Goal: Contribute content: Add original content to the website for others to see

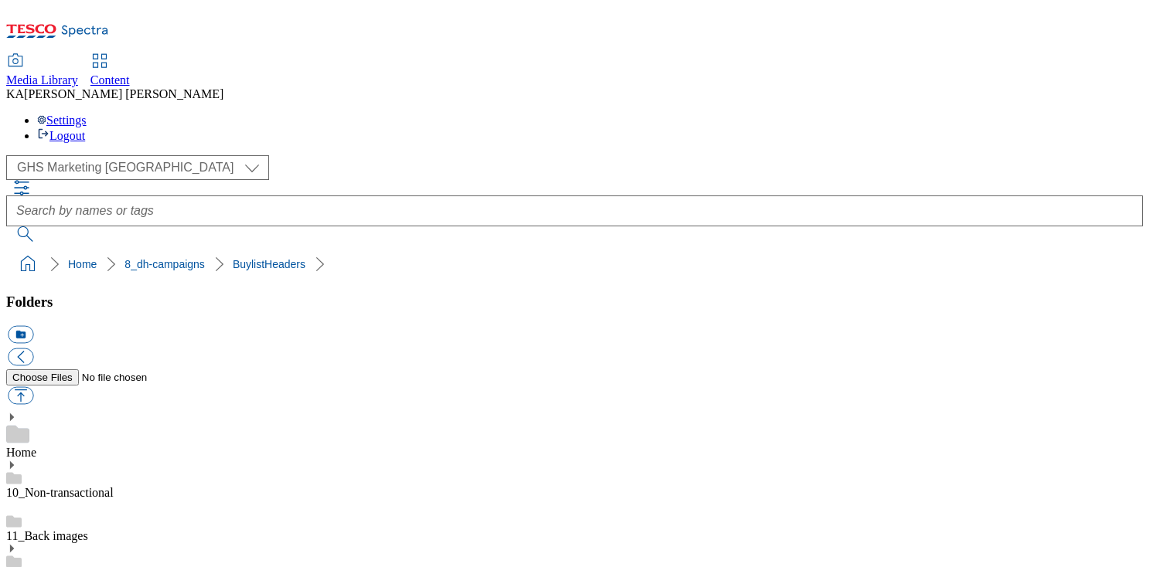
scroll to position [182, 0]
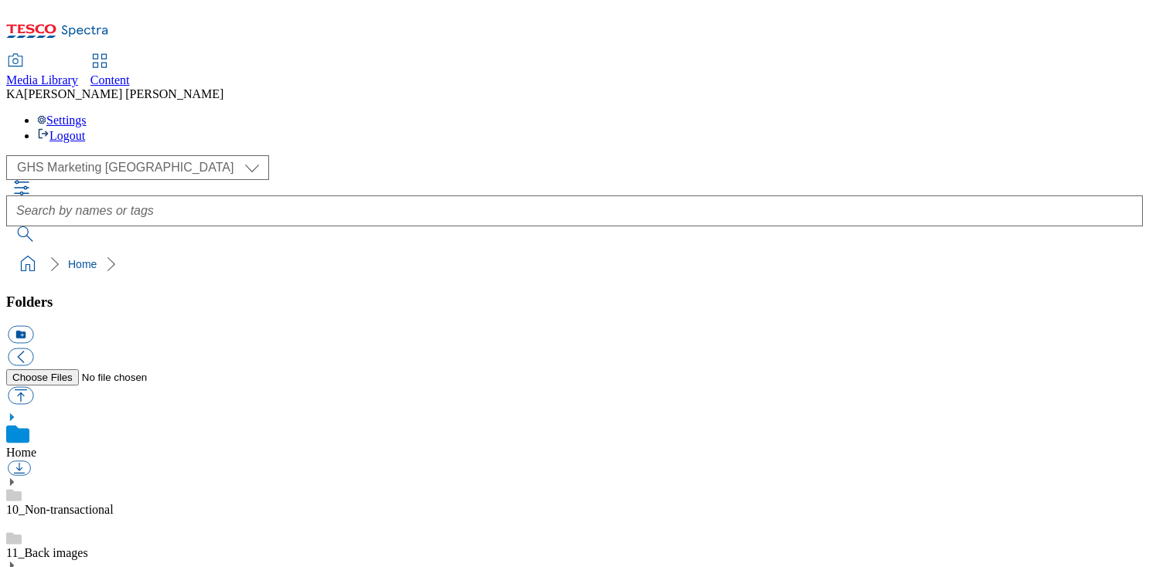
scroll to position [167, 0]
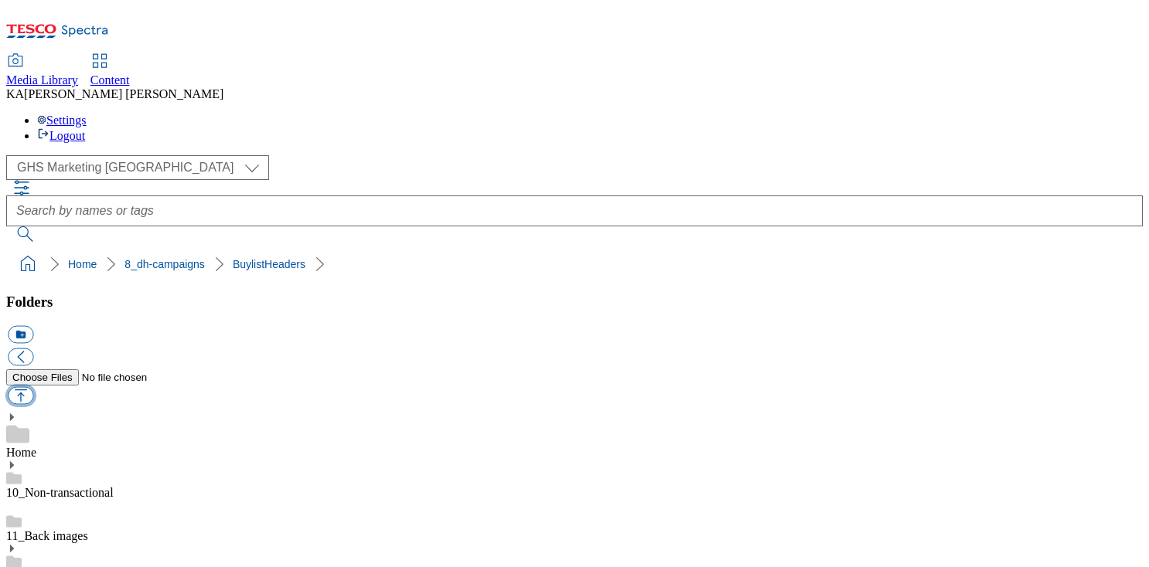
click at [33, 387] on button "button" at bounding box center [21, 396] width 26 height 18
type input "C:\fakepath\1757591589531-ad541172_Cushelle_Legobrand_H_1184X333_V1.jpg"
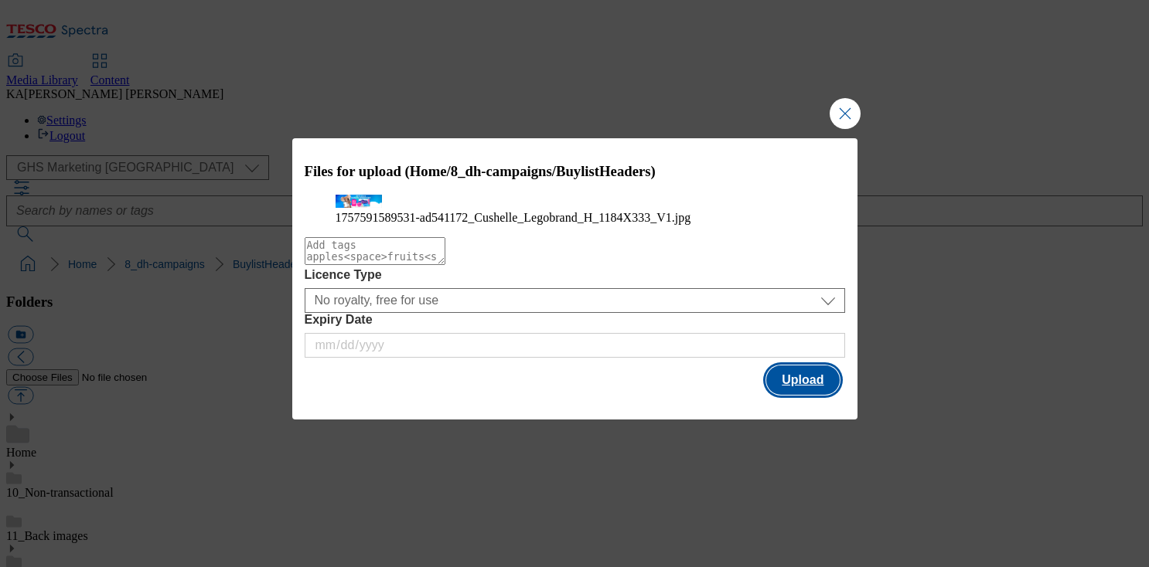
click at [794, 395] on button "Upload" at bounding box center [802, 380] width 73 height 29
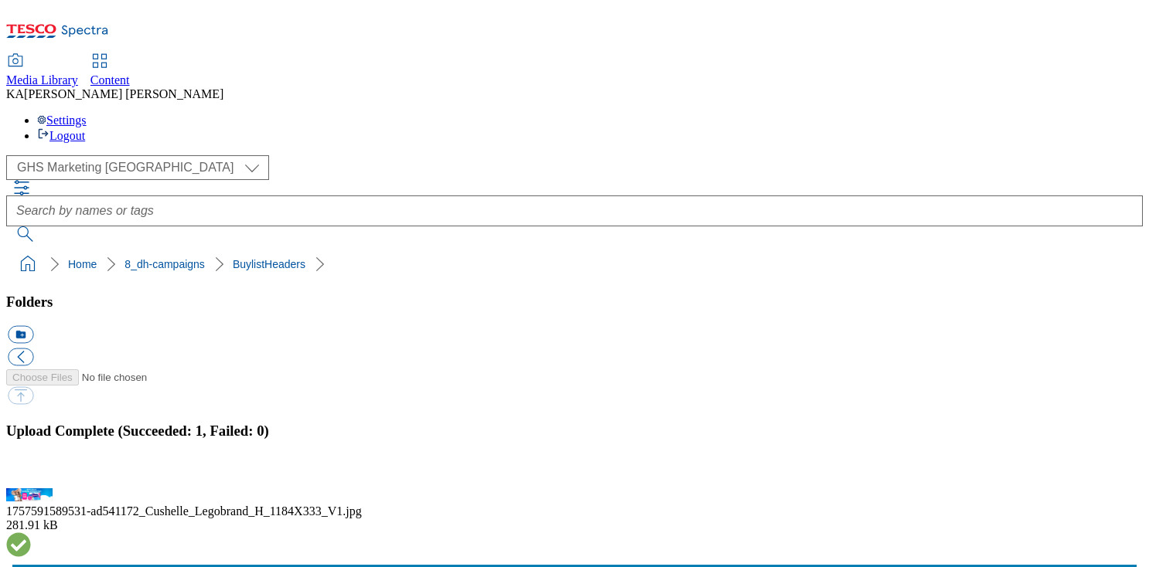
click at [31, 472] on button "button" at bounding box center [19, 479] width 23 height 15
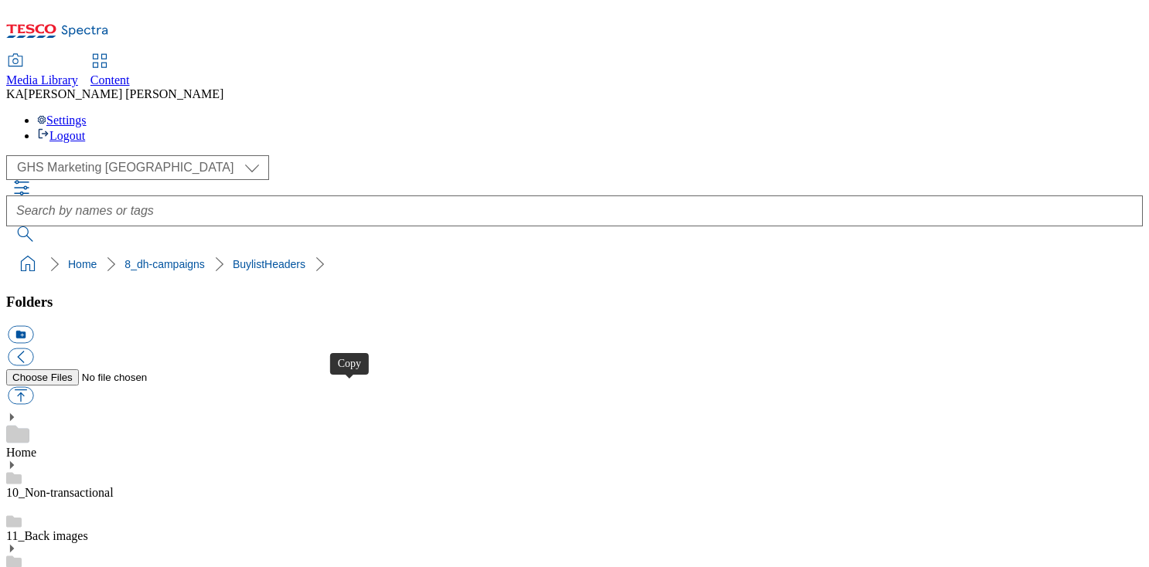
click at [33, 387] on button "button" at bounding box center [21, 396] width 26 height 18
type input "C:\fakepath\1758014389747-BLH_1184x333.png"
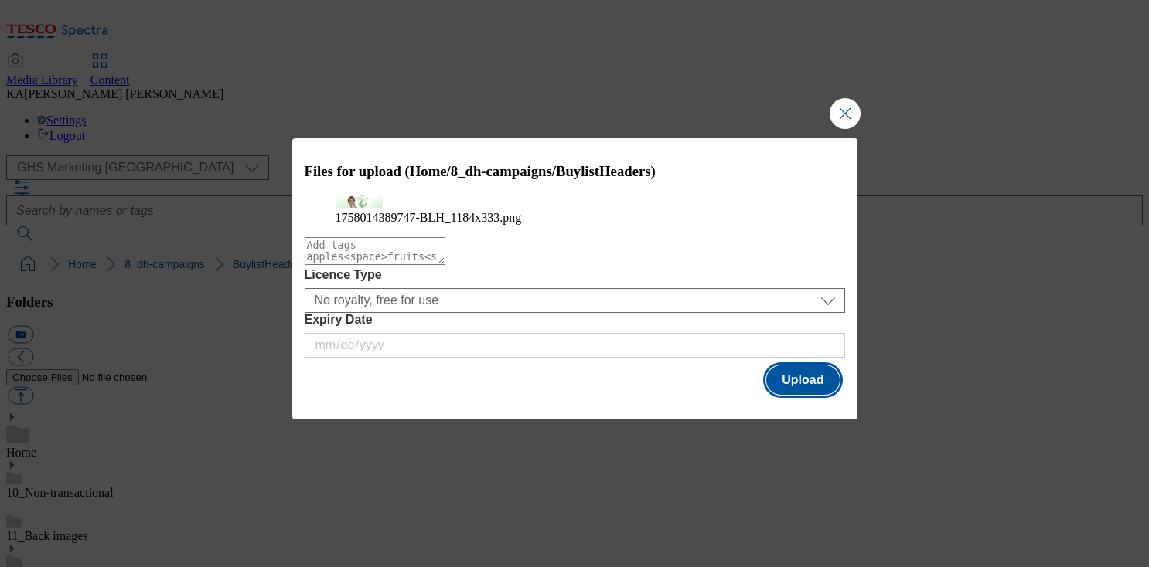
click at [789, 395] on button "Upload" at bounding box center [802, 380] width 73 height 29
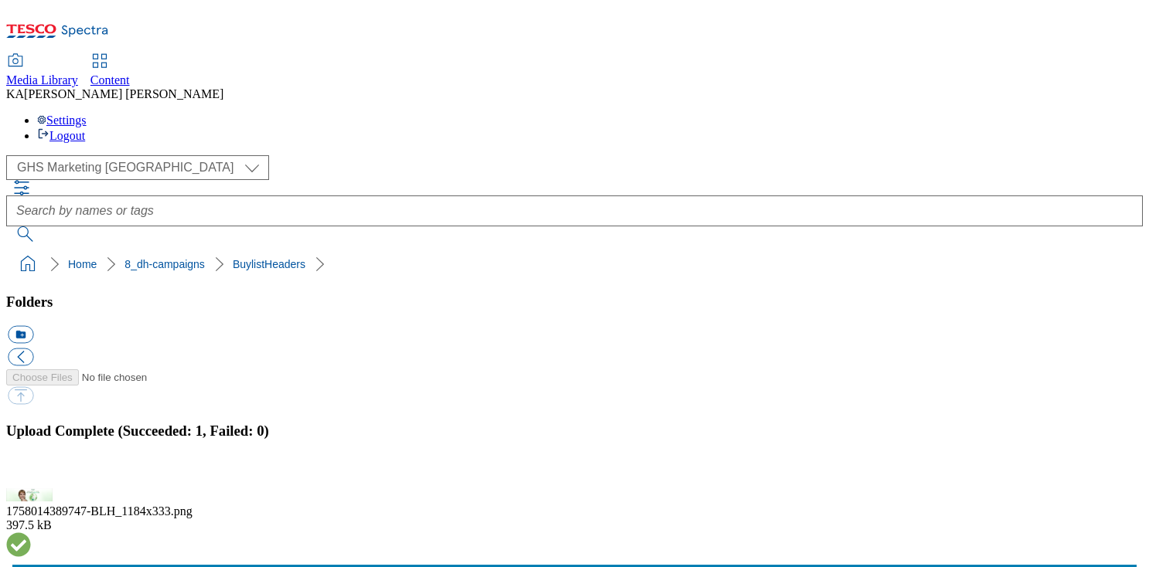
click at [31, 472] on button "button" at bounding box center [19, 479] width 23 height 15
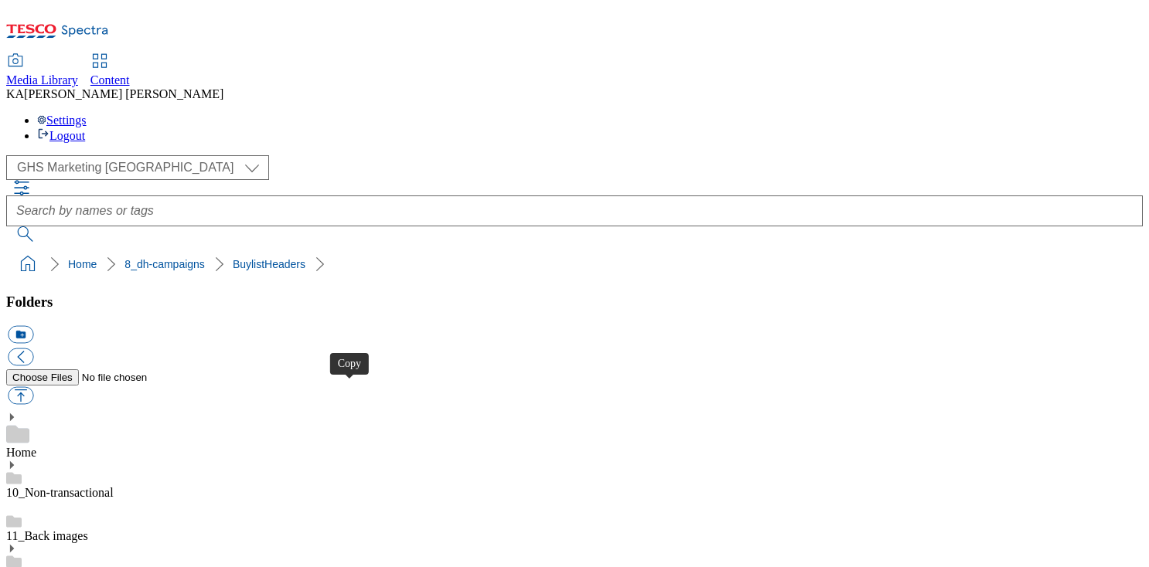
click at [33, 387] on button "button" at bounding box center [21, 396] width 26 height 18
type input "C:\fakepath\1757595811096-ad541575_Body_Form_Ultimate_Legobrand_H_1184X333_V1.j…"
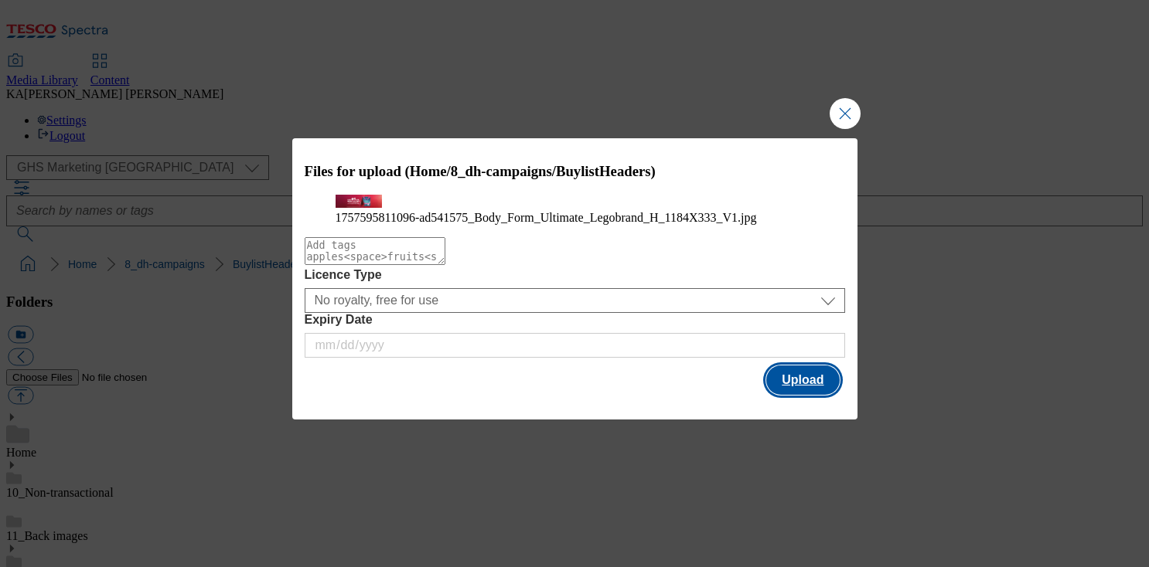
click at [802, 395] on button "Upload" at bounding box center [802, 380] width 73 height 29
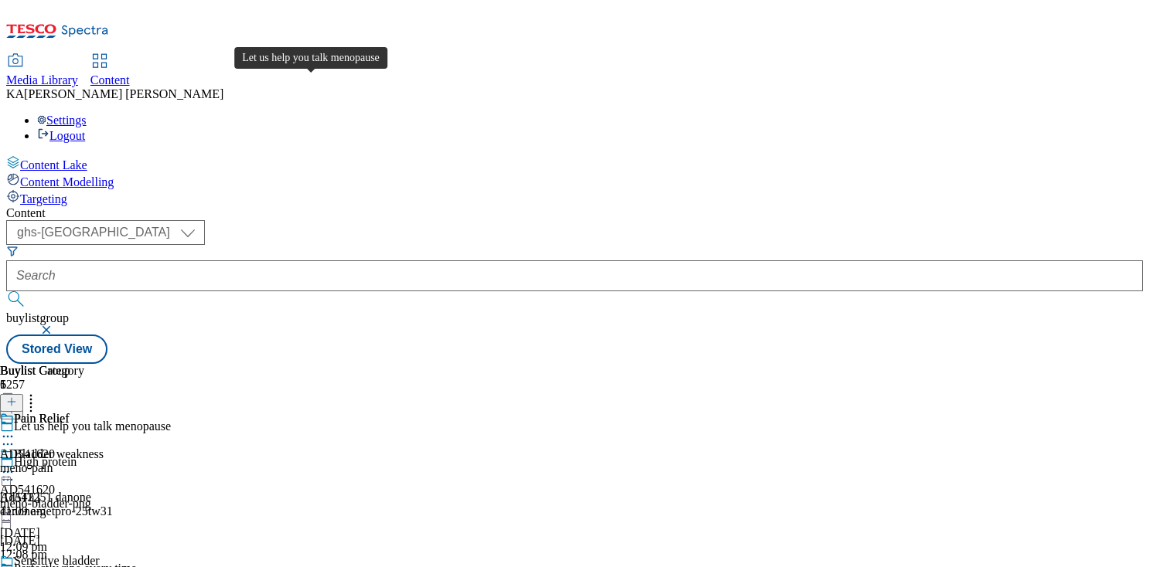
select select "ghs-[GEOGRAPHIC_DATA]"
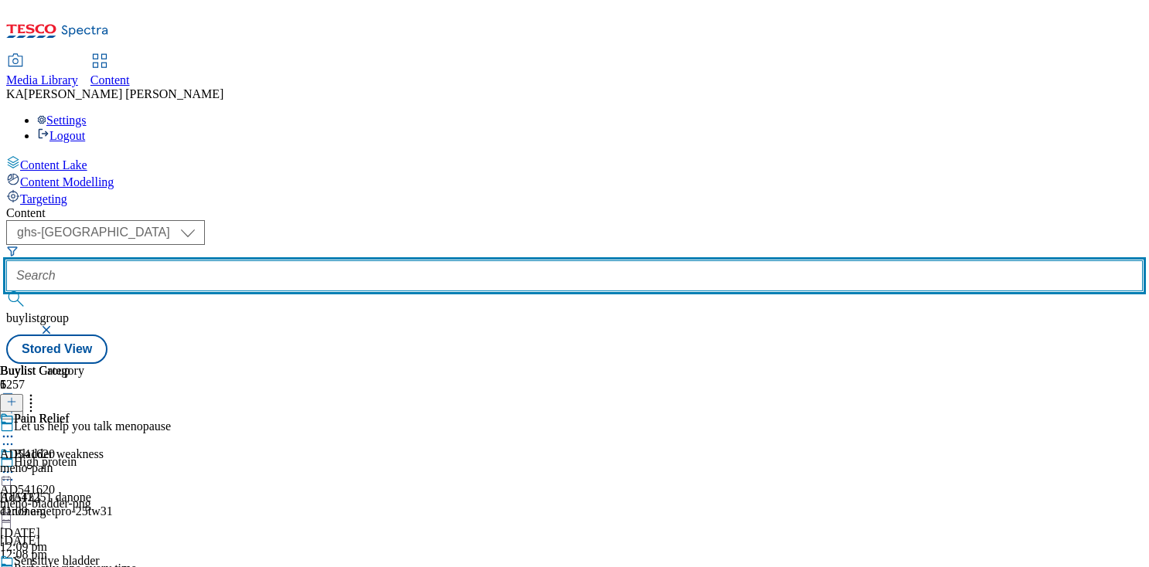
click at [345, 260] on input "text" at bounding box center [574, 275] width 1136 height 31
paste input "sca-cushelle-25tw30"
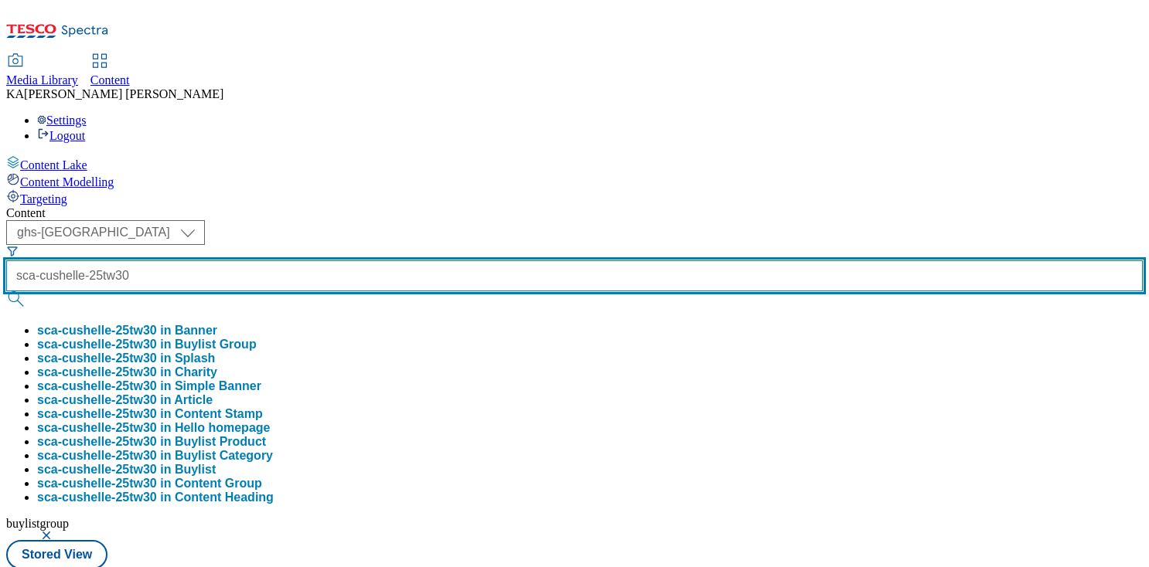
type input "sca-cushelle-25tw30"
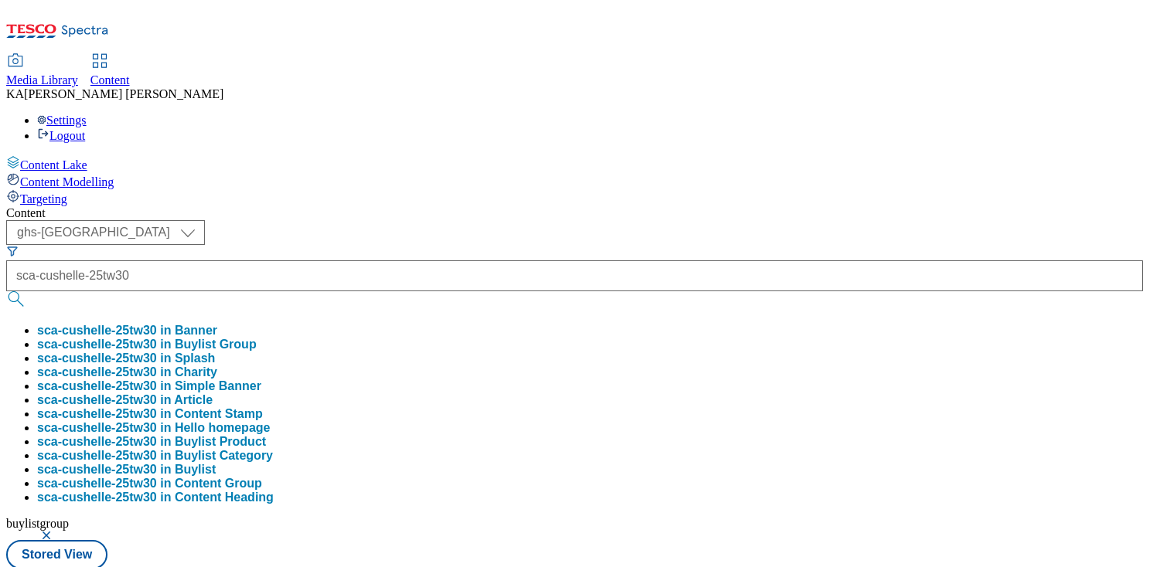
click at [257, 338] on button "sca-cushelle-25tw30 in Buylist Group" at bounding box center [147, 345] width 220 height 14
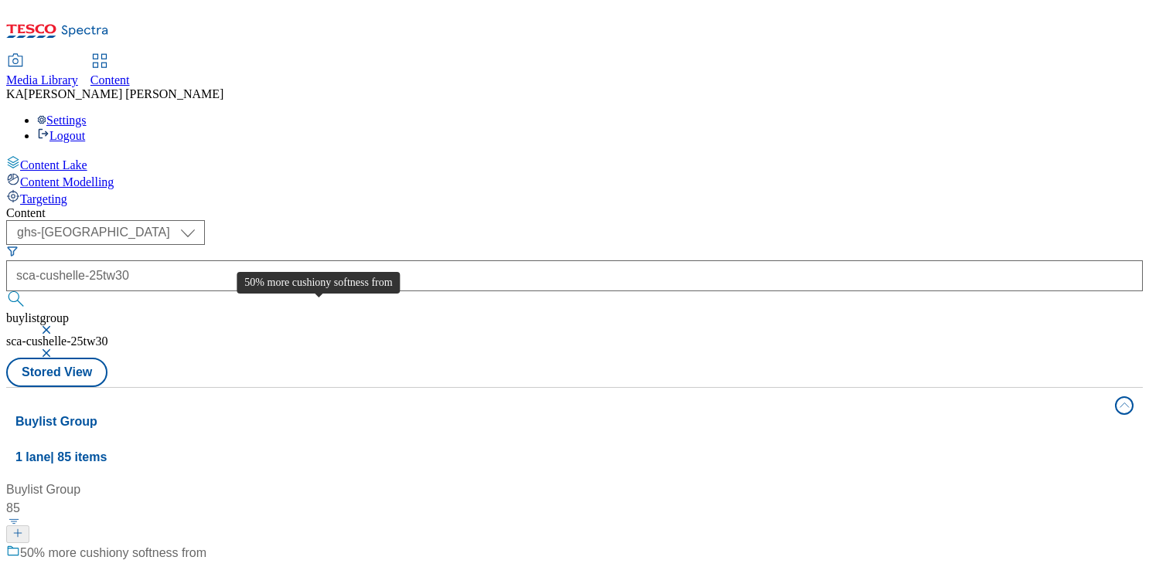
click at [206, 544] on div "50% more cushiony softness from" at bounding box center [113, 553] width 186 height 19
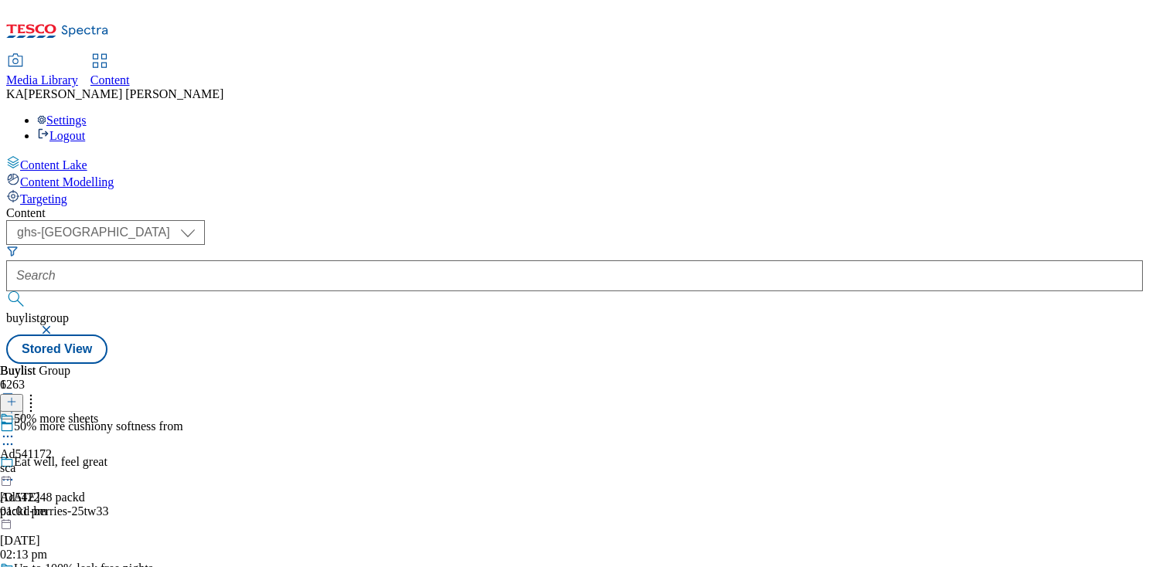
click at [15, 429] on icon at bounding box center [7, 436] width 15 height 15
click at [66, 464] on span "Edit" at bounding box center [57, 470] width 18 height 12
select select "tactical"
select select "supplier funded short term 1-3 weeks"
select select "dunnhumby"
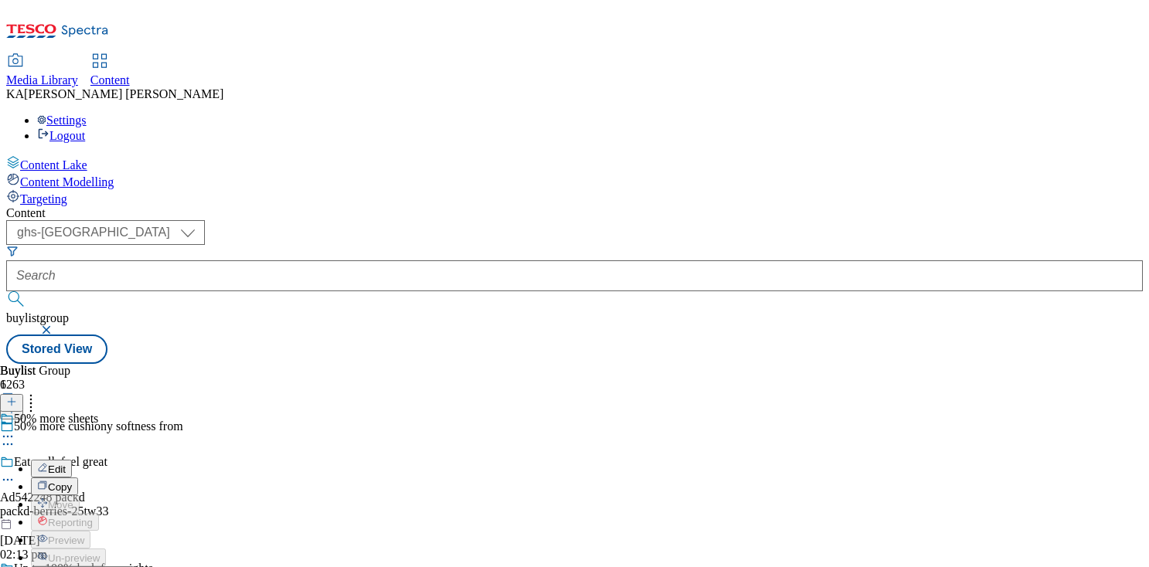
select select "Banner"
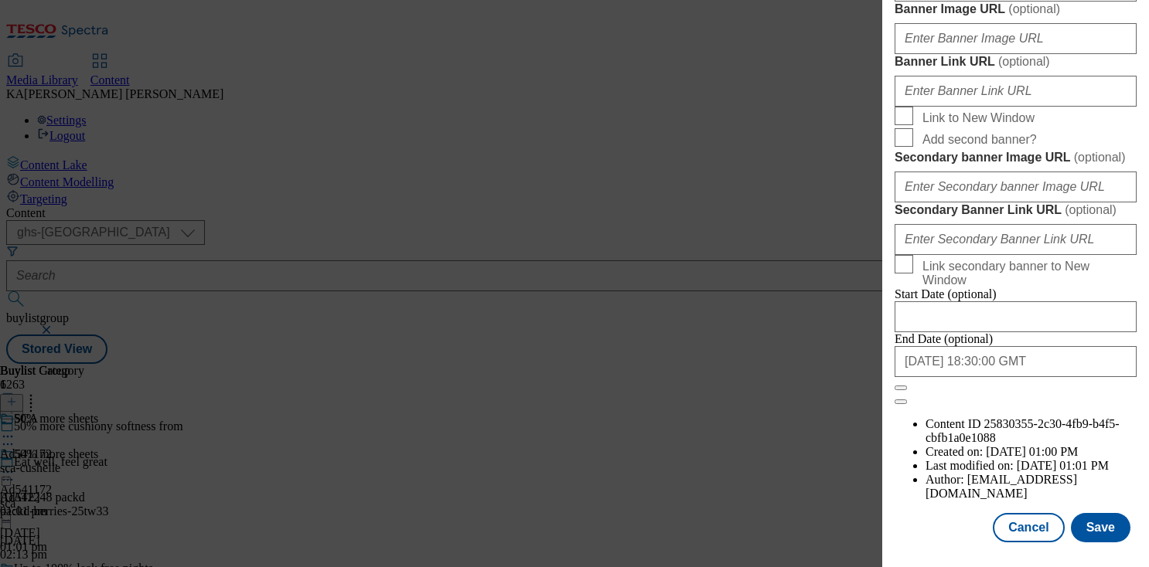
scroll to position [1428, 0]
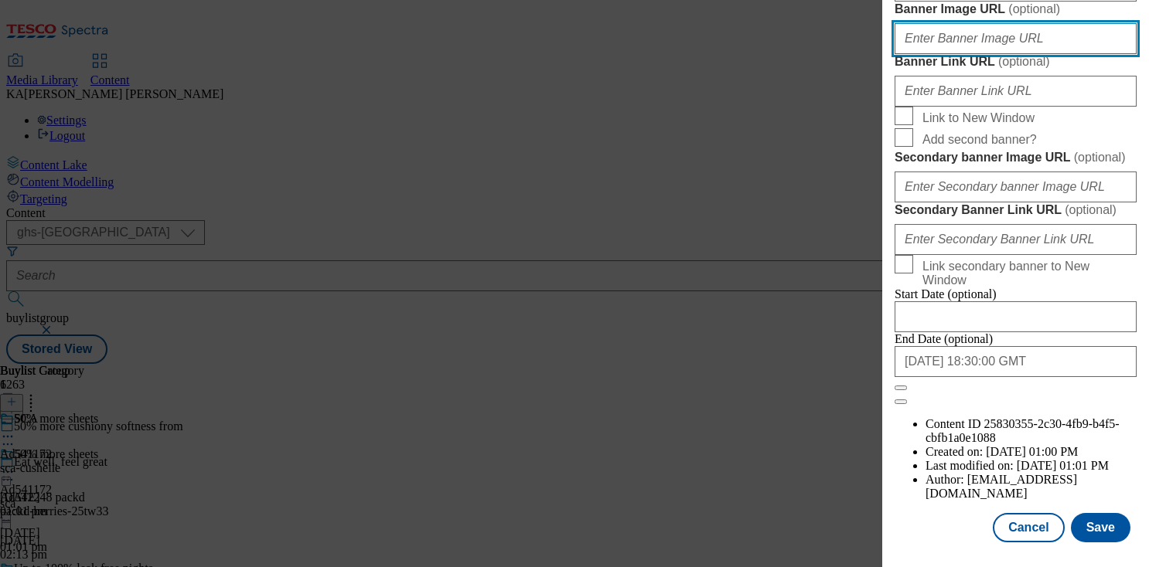
click at [931, 54] on input "Banner Image URL ( optional )" at bounding box center [1015, 38] width 242 height 31
paste input "https://digitalcontent.api.tesco.com/v2/media/ghs-mktg/b09b7dfa-09f5-4220-8b79-…"
type input "https://digitalcontent.api.tesco.com/v2/media/ghs-mktg/b09b7dfa-09f5-4220-8b79-…"
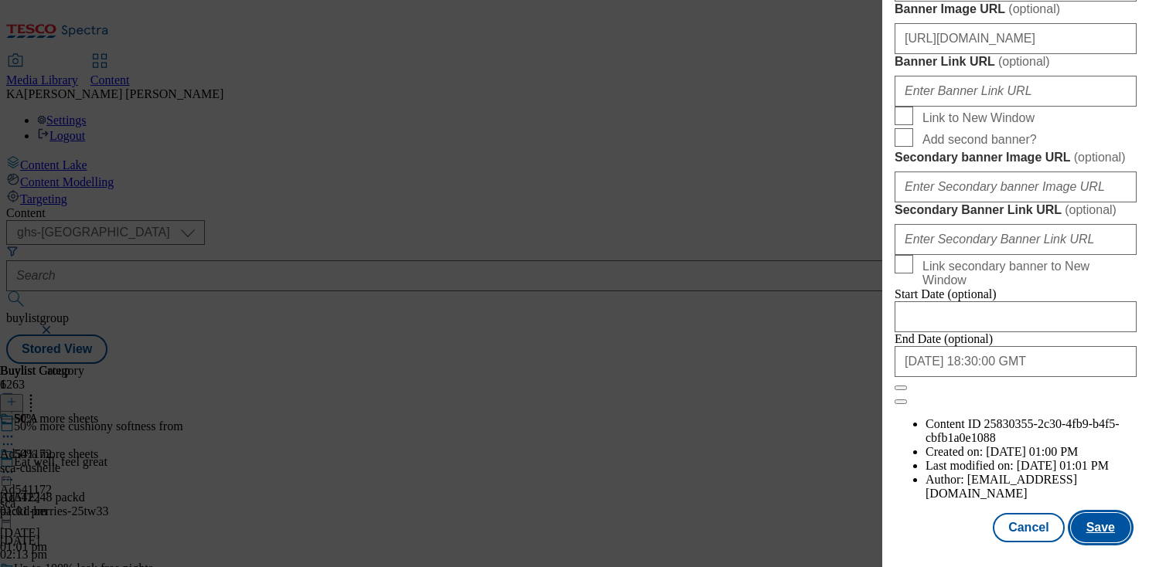
click at [1084, 529] on button "Save" at bounding box center [1101, 527] width 60 height 29
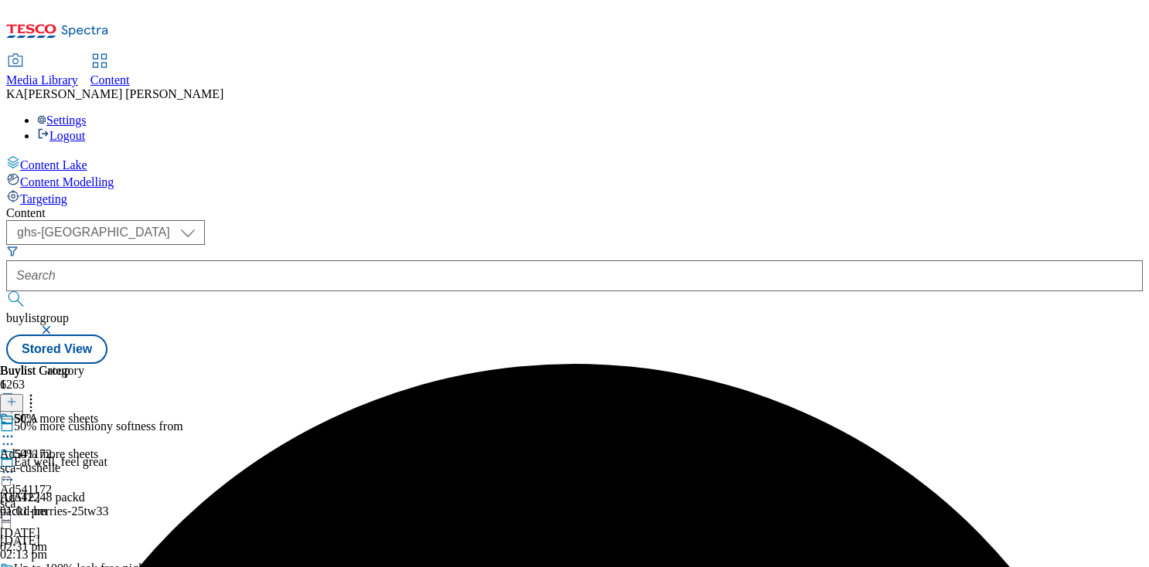
click at [15, 465] on icon at bounding box center [7, 472] width 15 height 15
click at [84, 567] on span "Preview" at bounding box center [66, 576] width 36 height 12
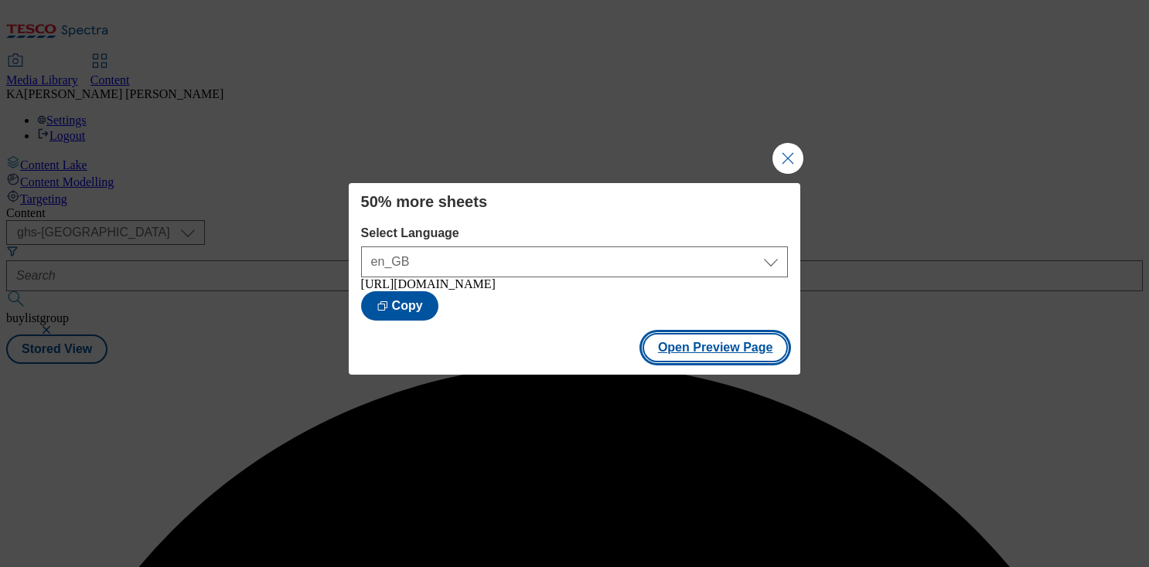
click at [668, 342] on button "Open Preview Page" at bounding box center [715, 347] width 146 height 29
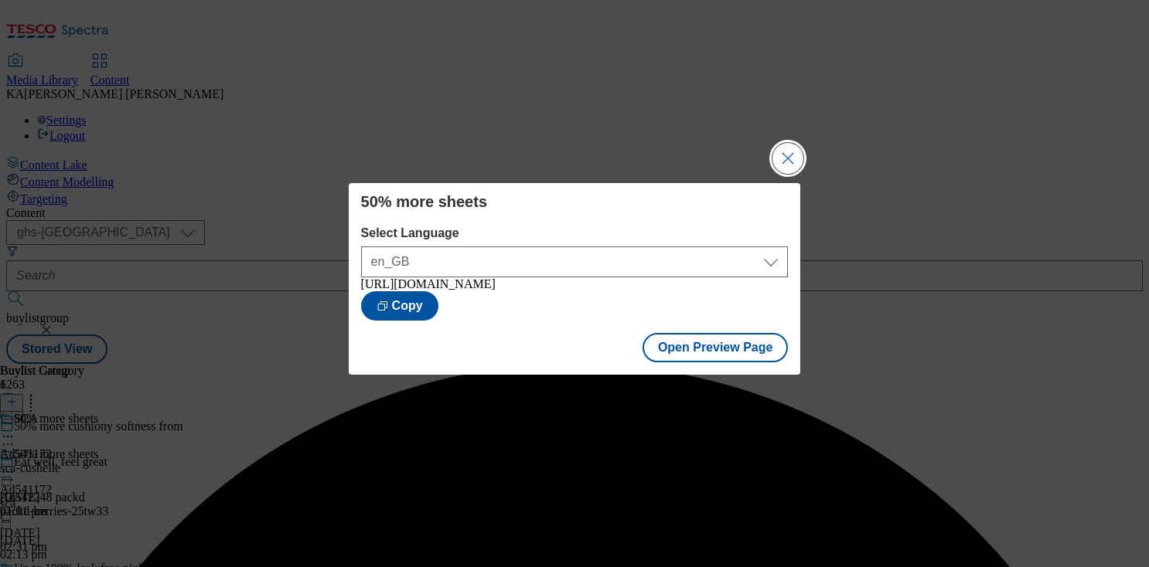
click at [784, 155] on button "Close Modal" at bounding box center [787, 158] width 31 height 31
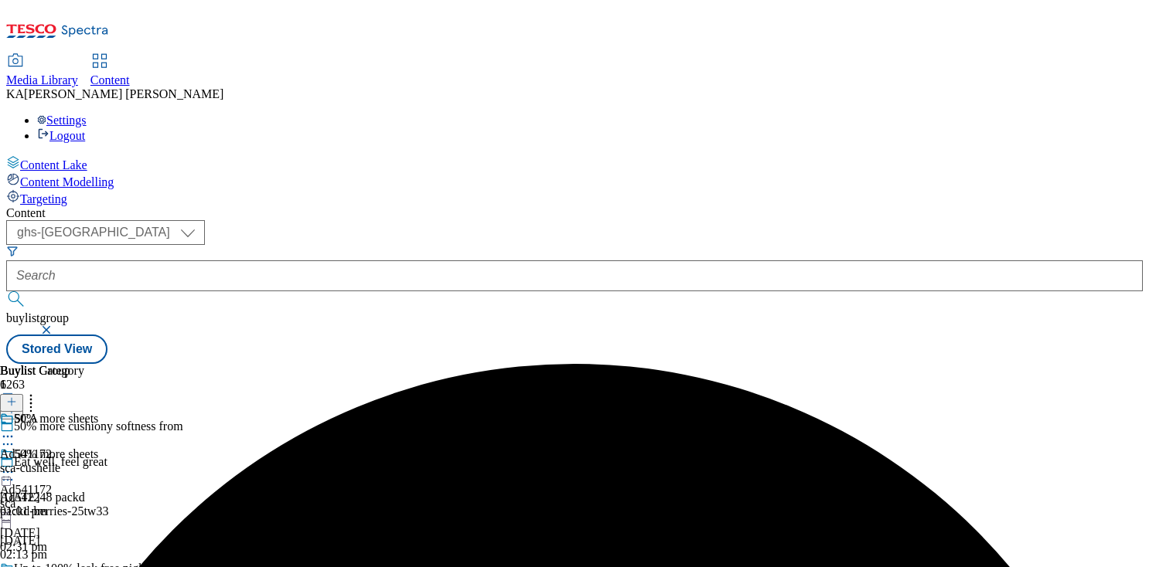
click at [13, 472] on circle at bounding box center [12, 473] width 2 height 2
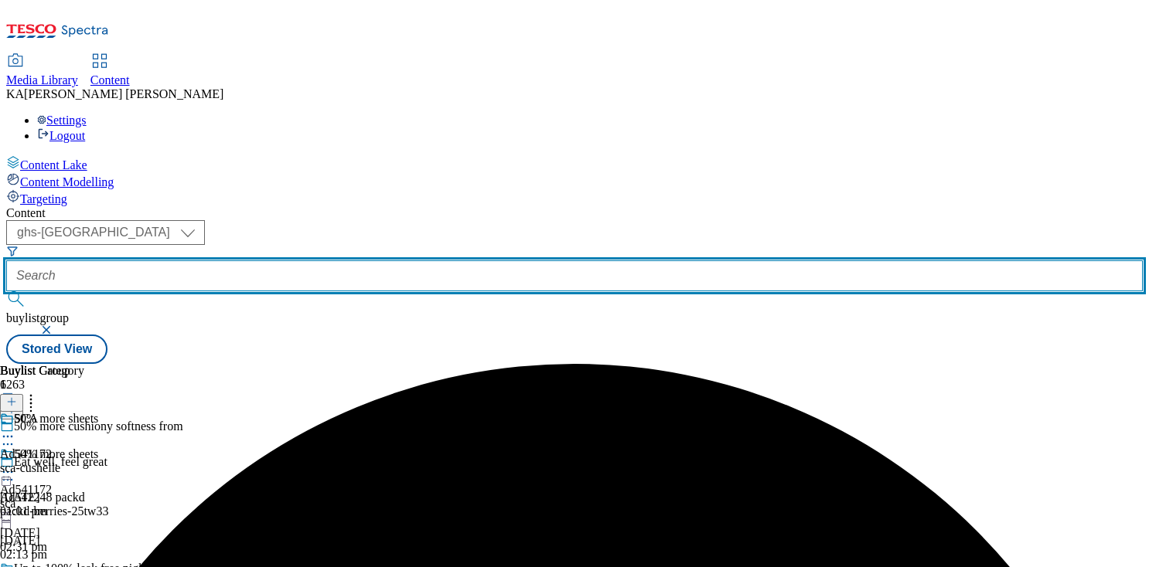
click at [358, 260] on input "text" at bounding box center [574, 275] width 1136 height 31
paste input "ul-simple-25tw30"
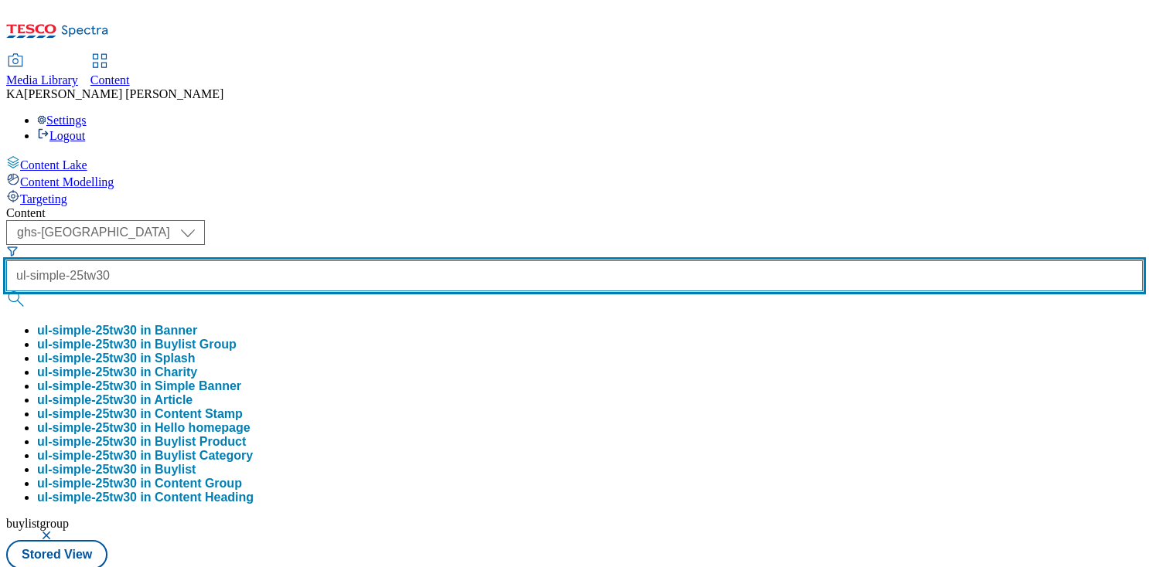
type input "ul-simple-25tw30"
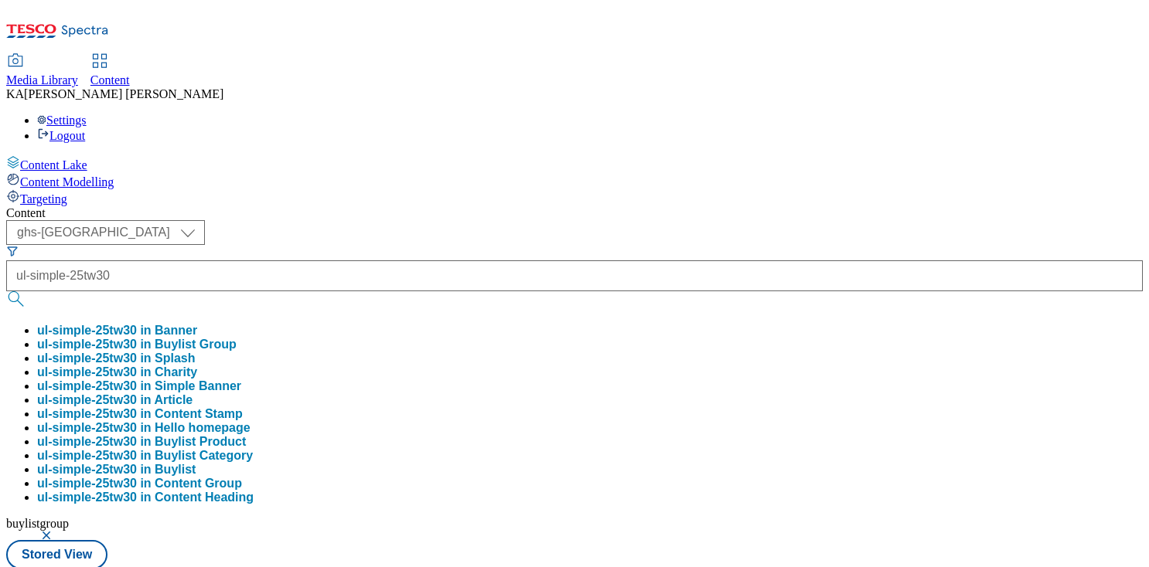
click at [237, 338] on button "ul-simple-25tw30 in Buylist Group" at bounding box center [136, 345] width 199 height 14
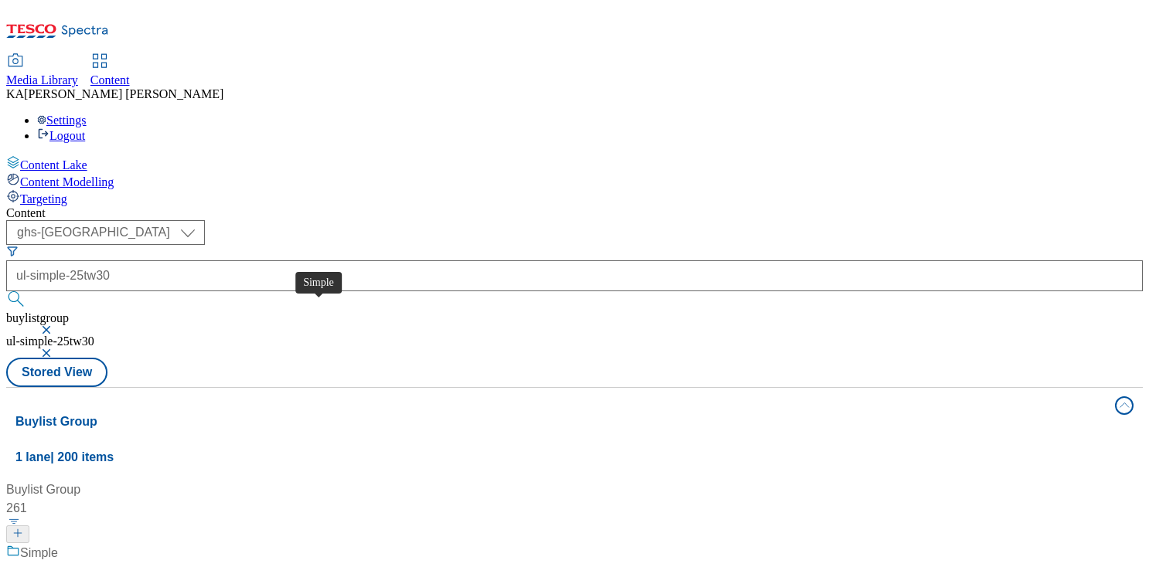
click at [58, 544] on div "Simple" at bounding box center [39, 553] width 38 height 19
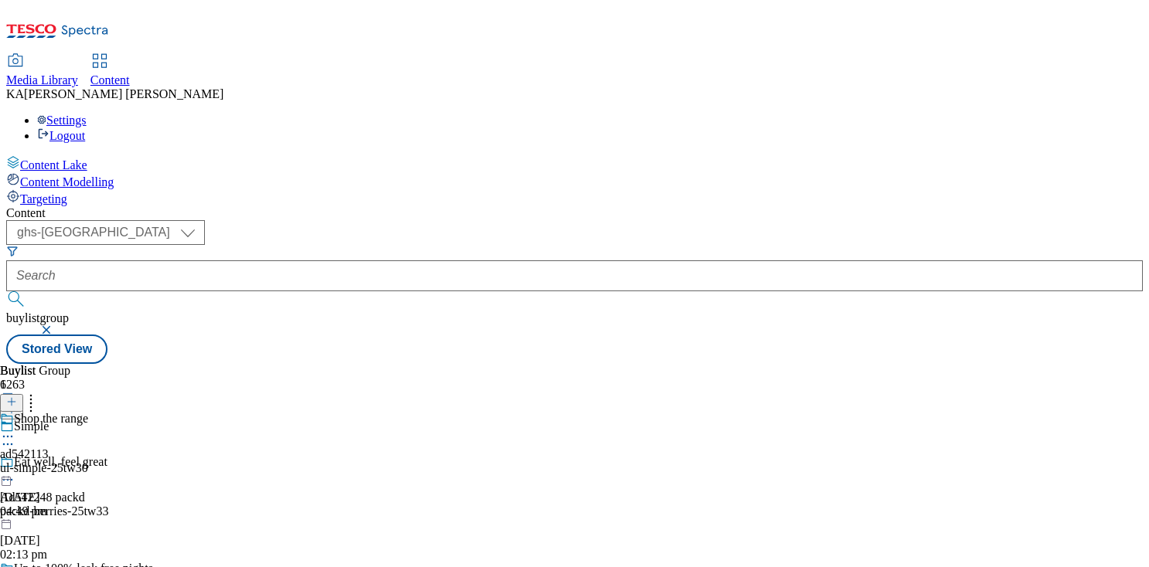
click at [15, 429] on icon at bounding box center [7, 436] width 15 height 15
click at [66, 464] on span "Edit" at bounding box center [57, 470] width 18 height 12
select select "tactical"
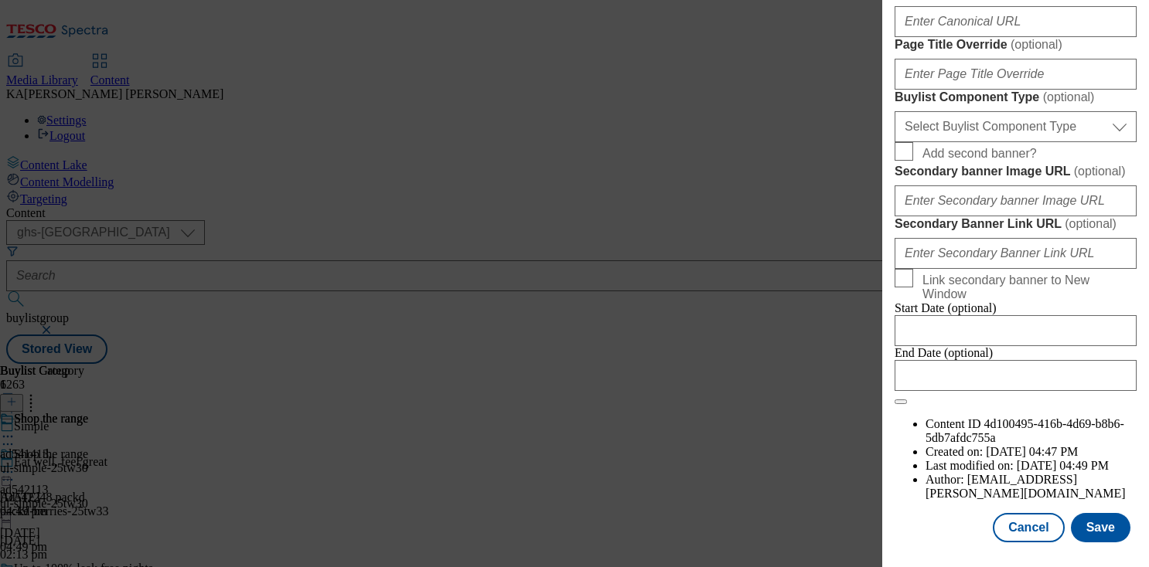
scroll to position [1422, 0]
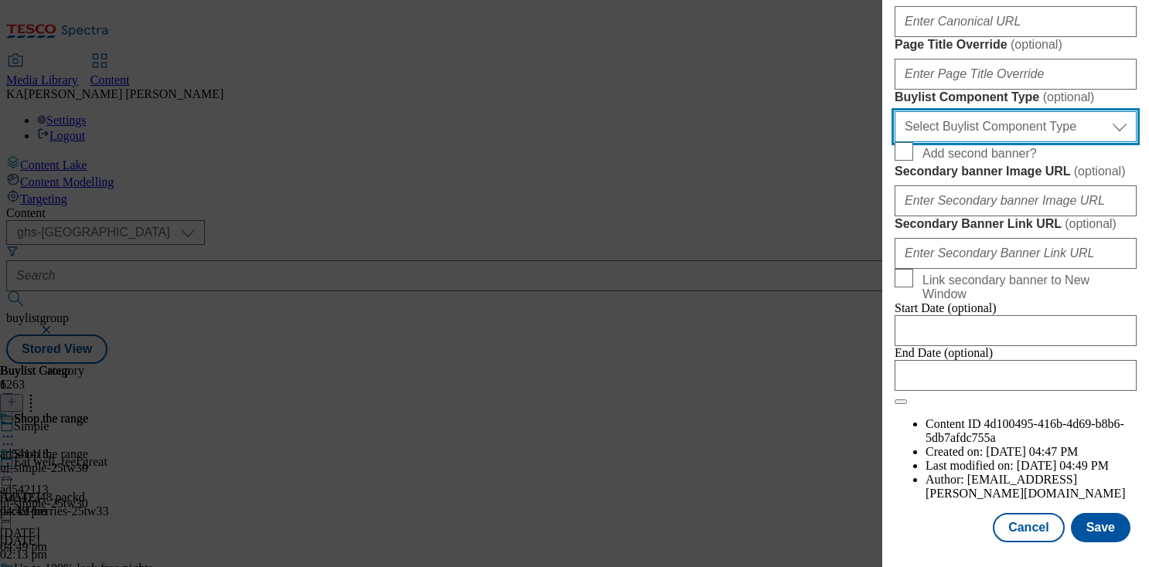
click at [938, 132] on select "Select Buylist Component Type Banner Competition Header Meal" at bounding box center [1015, 126] width 242 height 31
select select "Banner"
click at [894, 117] on select "Select Buylist Component Type Banner Competition Header Meal" at bounding box center [1015, 126] width 242 height 31
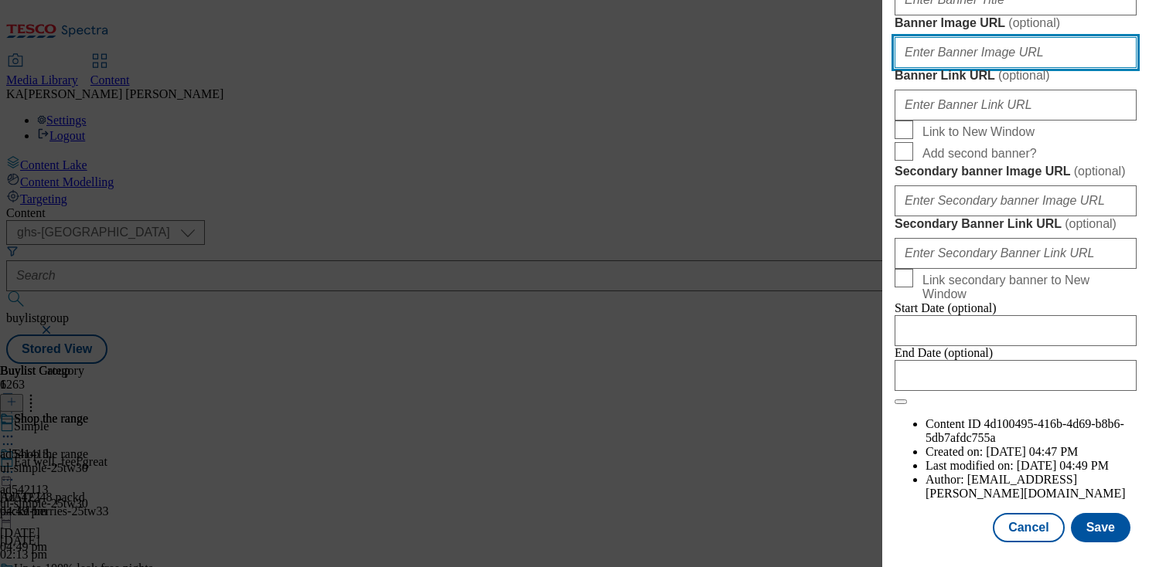
click at [948, 68] on input "Banner Image URL ( optional )" at bounding box center [1015, 52] width 242 height 31
paste input "https://digitalcontent.api.tesco.com/v2/media/ghs-mktg/2e40b161-4760-4ad8-8cfd-…"
type input "https://digitalcontent.api.tesco.com/v2/media/ghs-mktg/2e40b161-4760-4ad8-8cfd-…"
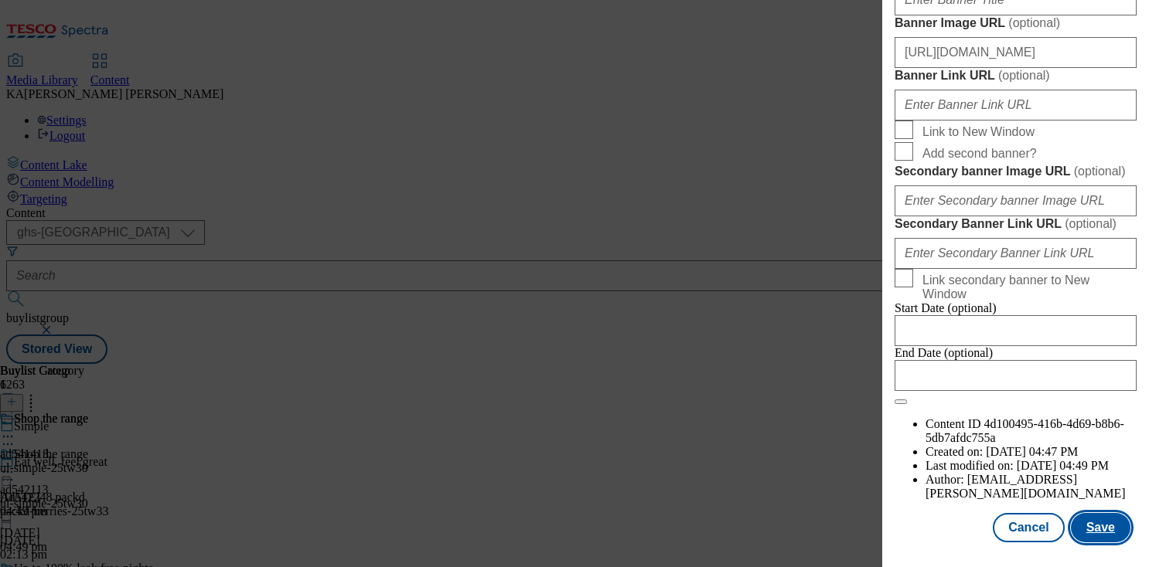
click at [1088, 521] on button "Save" at bounding box center [1101, 527] width 60 height 29
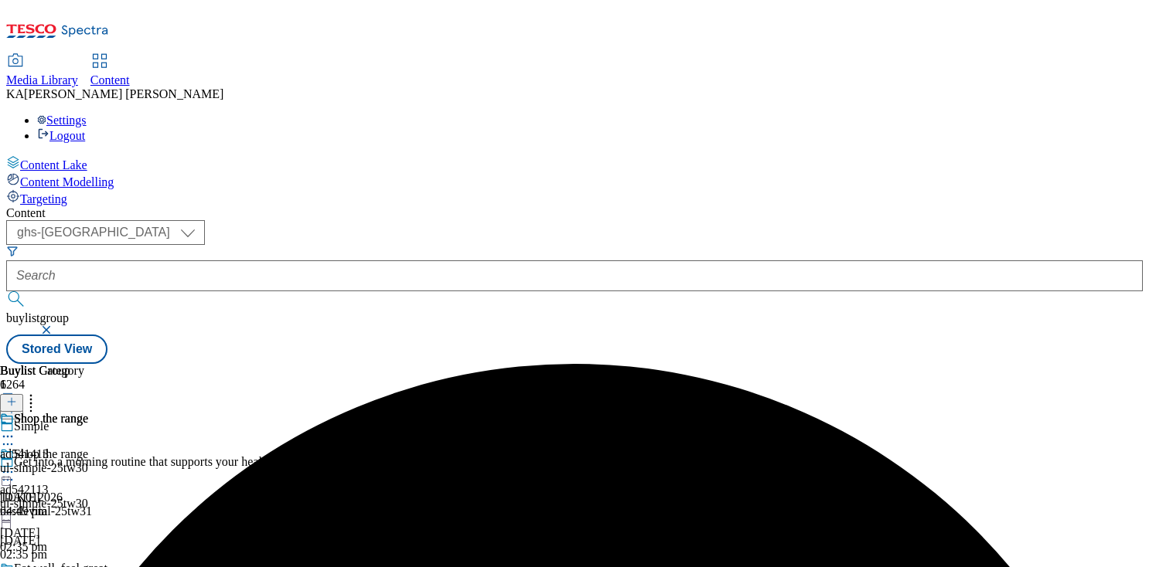
click at [15, 465] on icon at bounding box center [7, 472] width 15 height 15
click at [84, 567] on span "Preview" at bounding box center [66, 576] width 36 height 12
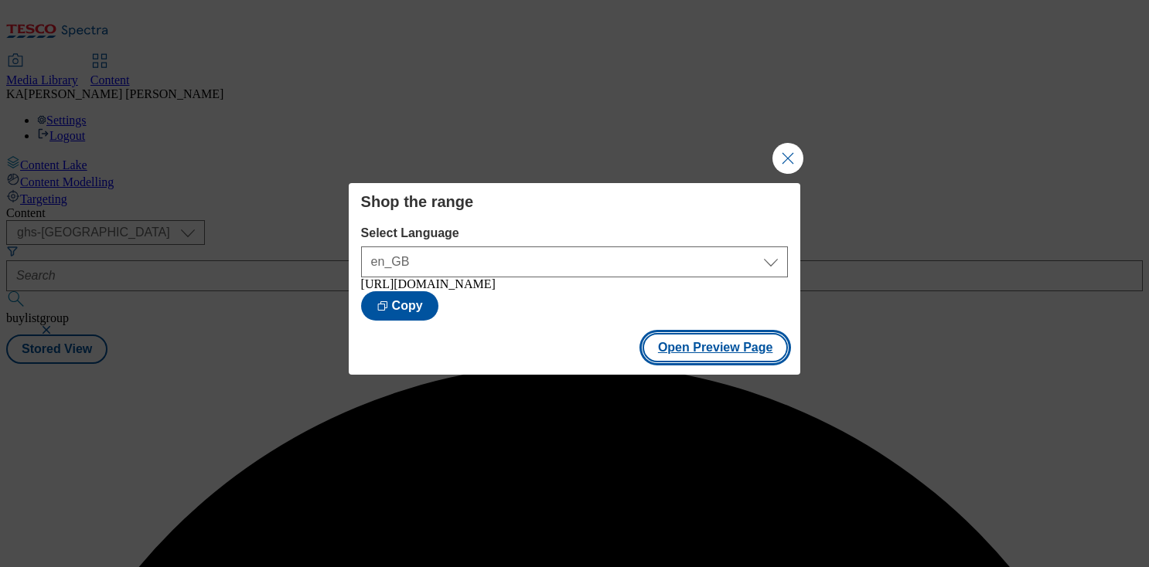
click at [671, 353] on button "Open Preview Page" at bounding box center [715, 347] width 146 height 29
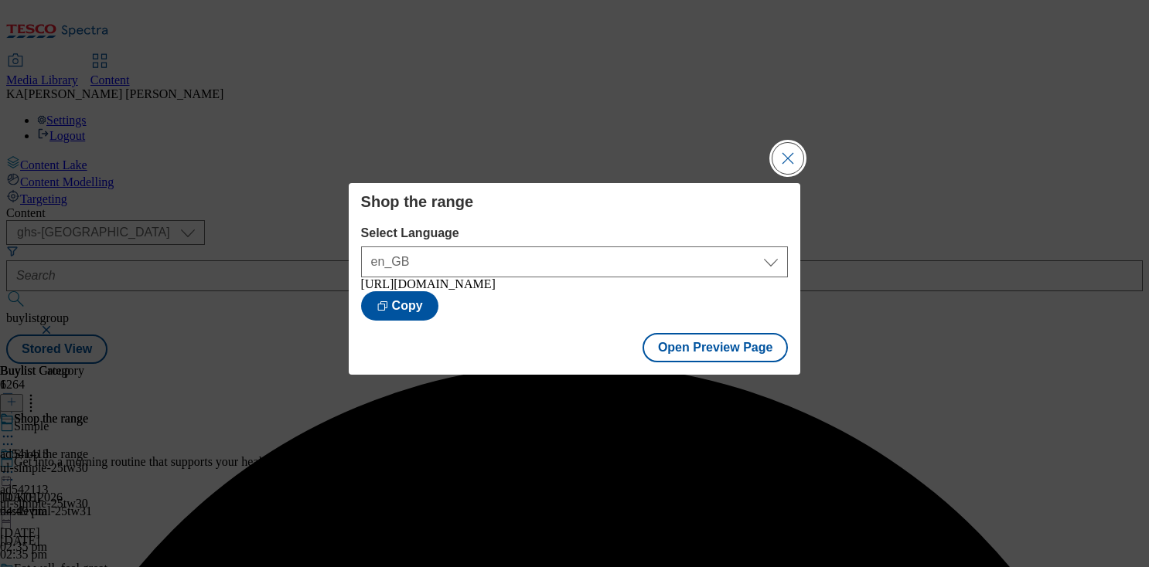
click at [787, 158] on button "Close Modal" at bounding box center [787, 158] width 31 height 31
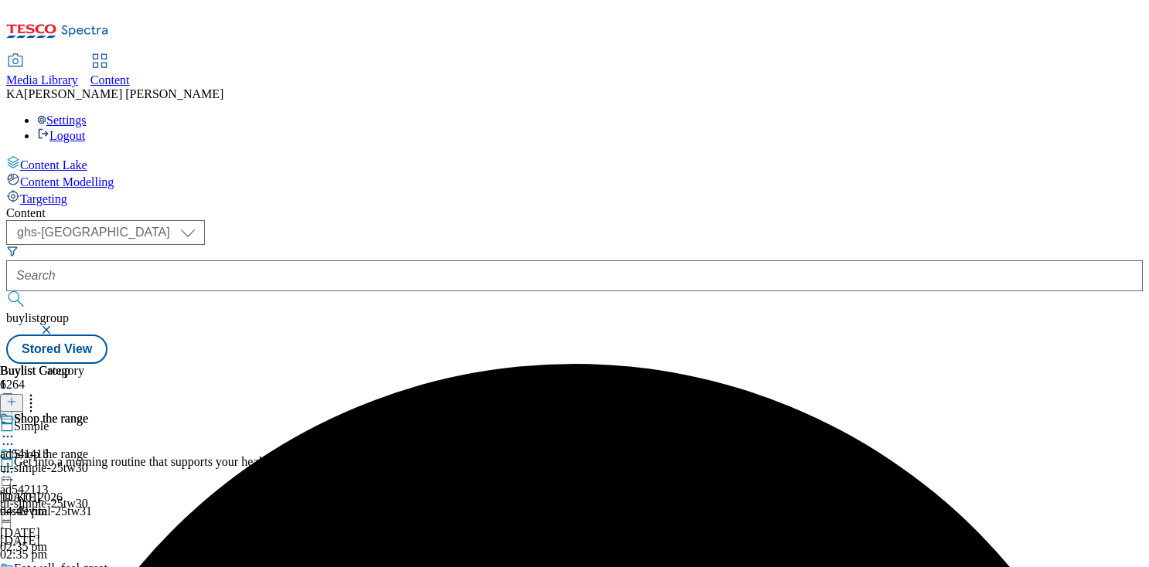
click at [15, 465] on icon at bounding box center [7, 472] width 15 height 15
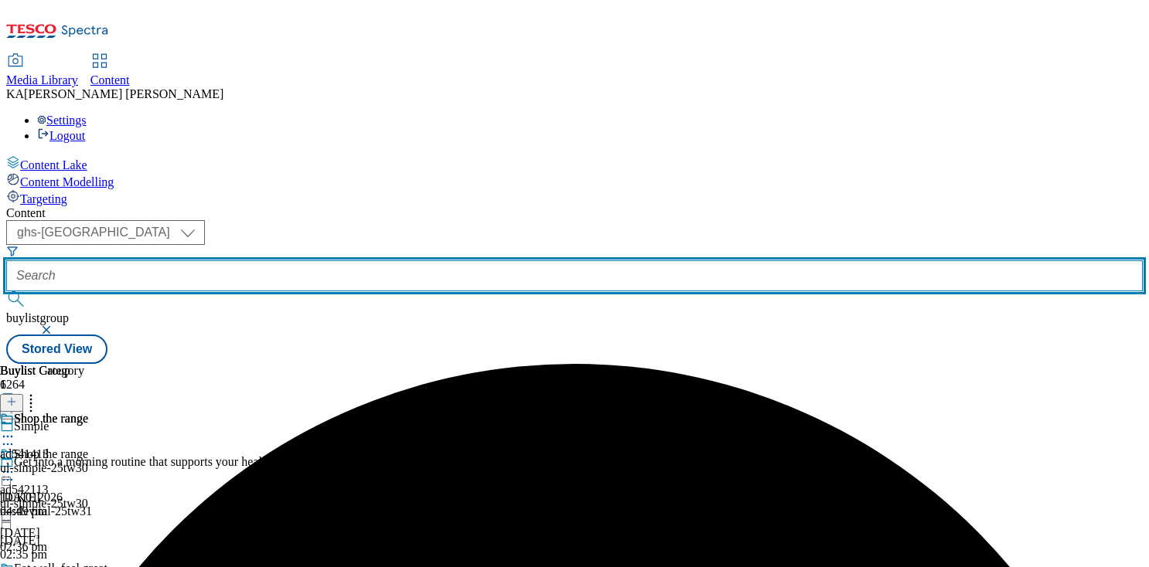
click at [369, 260] on input "text" at bounding box center [574, 275] width 1136 height 31
paste input "sca-bodyform-ultimate-25tw3"
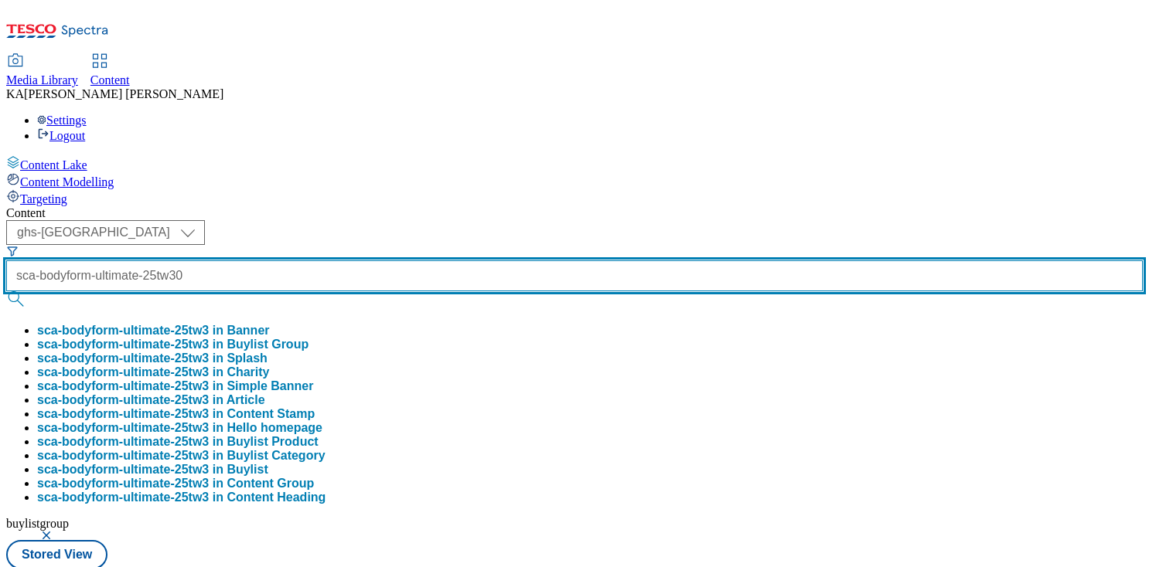
scroll to position [0, 40]
type input "sca-bodyform-ultimate-25tw30"
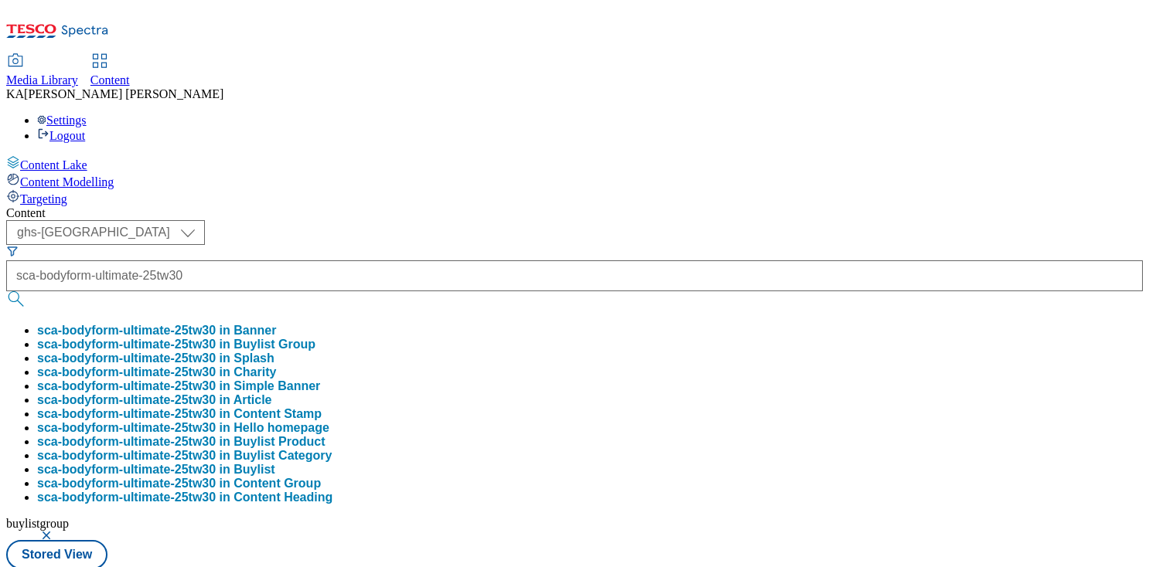
click at [315, 338] on button "sca-bodyform-ultimate-25tw30 in Buylist Group" at bounding box center [176, 345] width 278 height 14
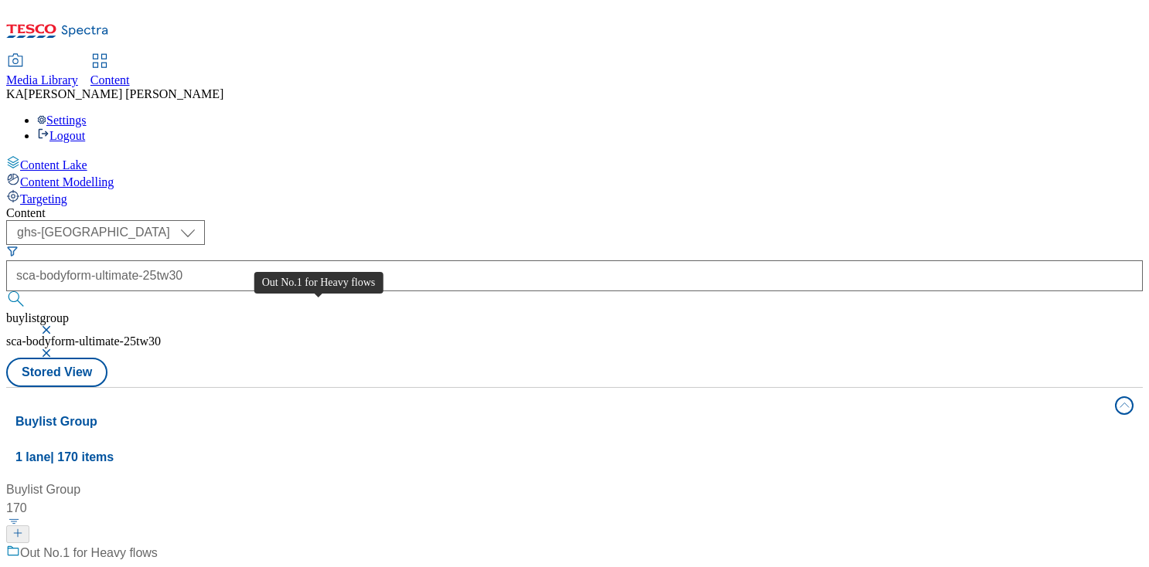
click at [158, 544] on div "Out No.1 for Heavy flows" at bounding box center [89, 553] width 138 height 19
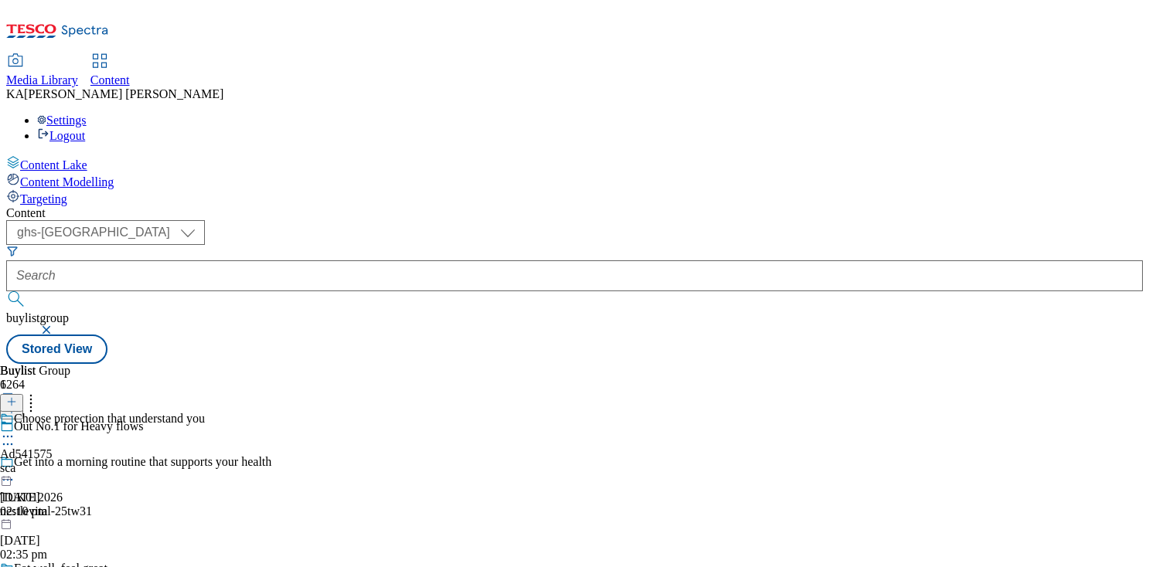
click at [15, 429] on icon at bounding box center [7, 436] width 15 height 15
click at [66, 464] on span "Edit" at bounding box center [57, 470] width 18 height 12
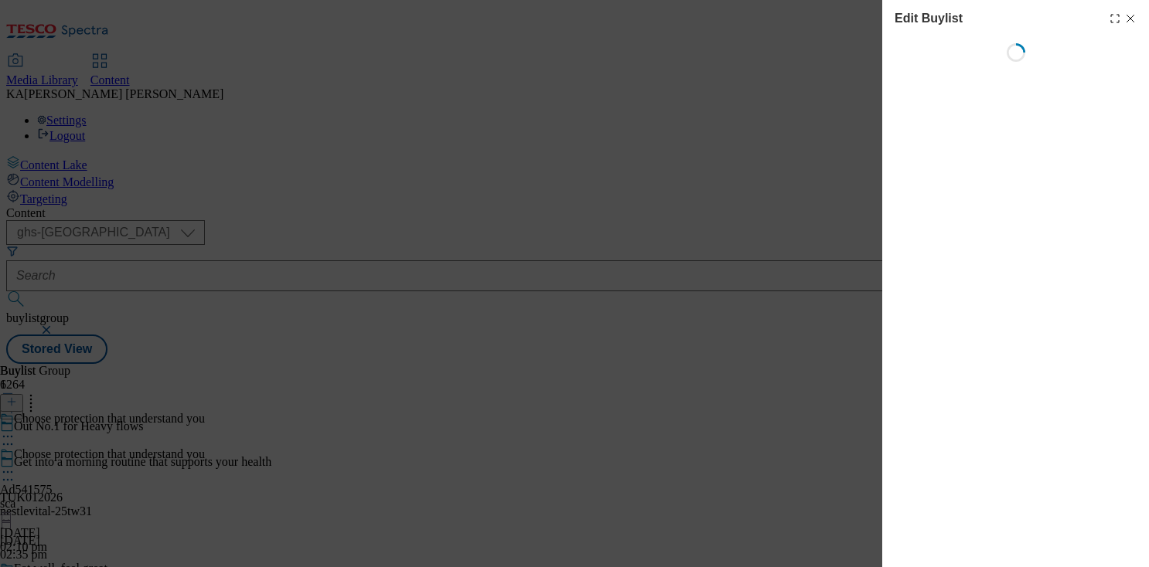
select select "tactical"
select select "supplier funded short term 1-3 weeks"
select select "dunnhumby"
select select "Banner"
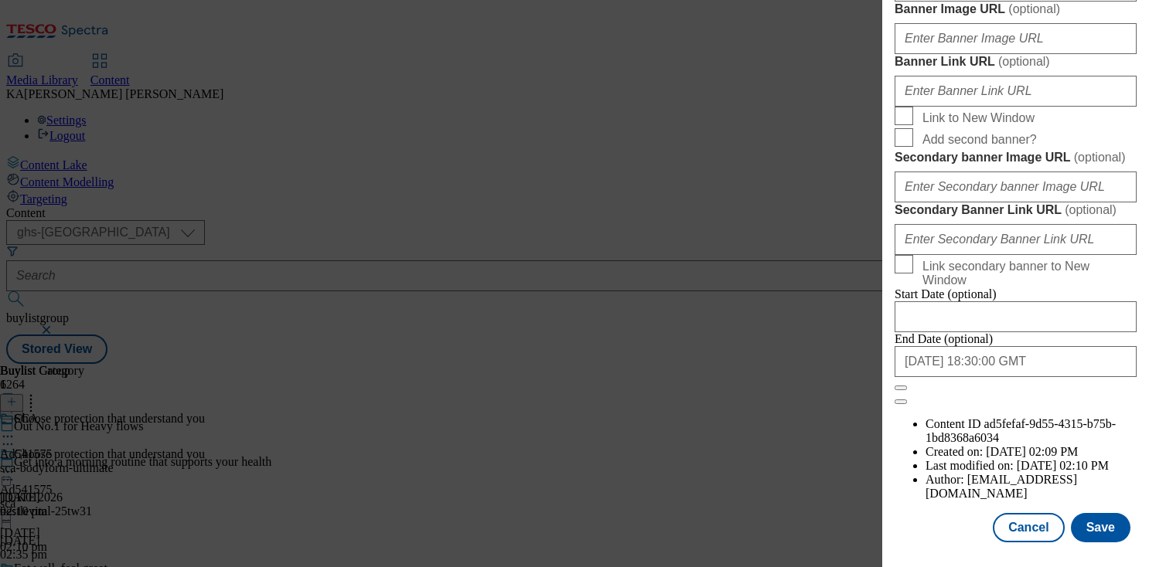
scroll to position [1441, 0]
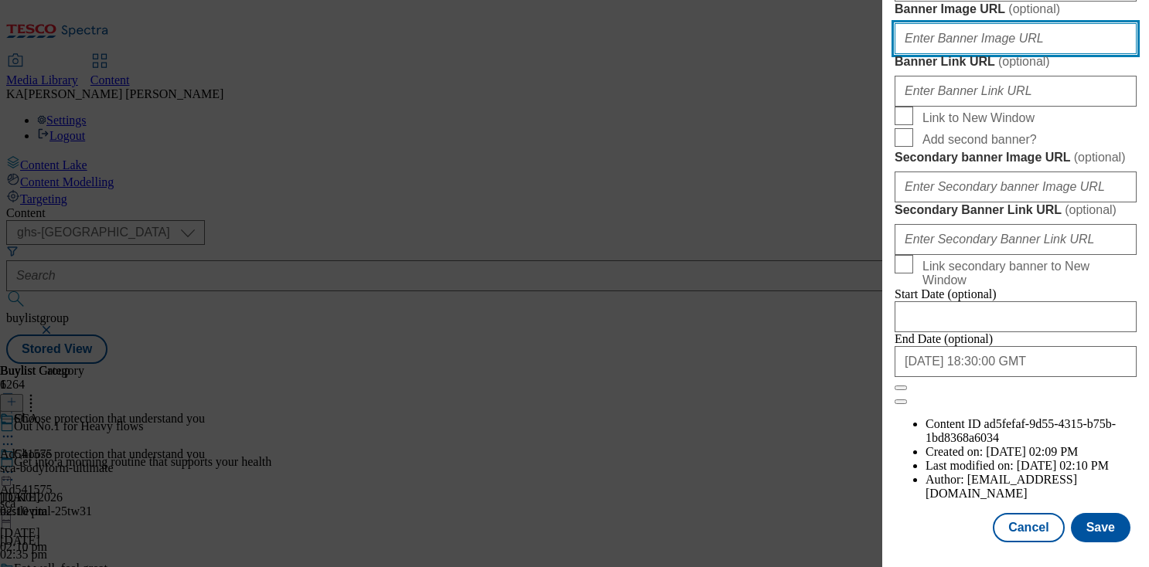
click at [926, 54] on input "Banner Image URL ( optional )" at bounding box center [1015, 38] width 242 height 31
paste input "https://digitalcontent.api.tesco.com/v2/media/ghs-mktg/6289ea03-ef1a-4ce7-9011-…"
type input "https://digitalcontent.api.tesco.com/v2/media/ghs-mktg/6289ea03-ef1a-4ce7-9011-…"
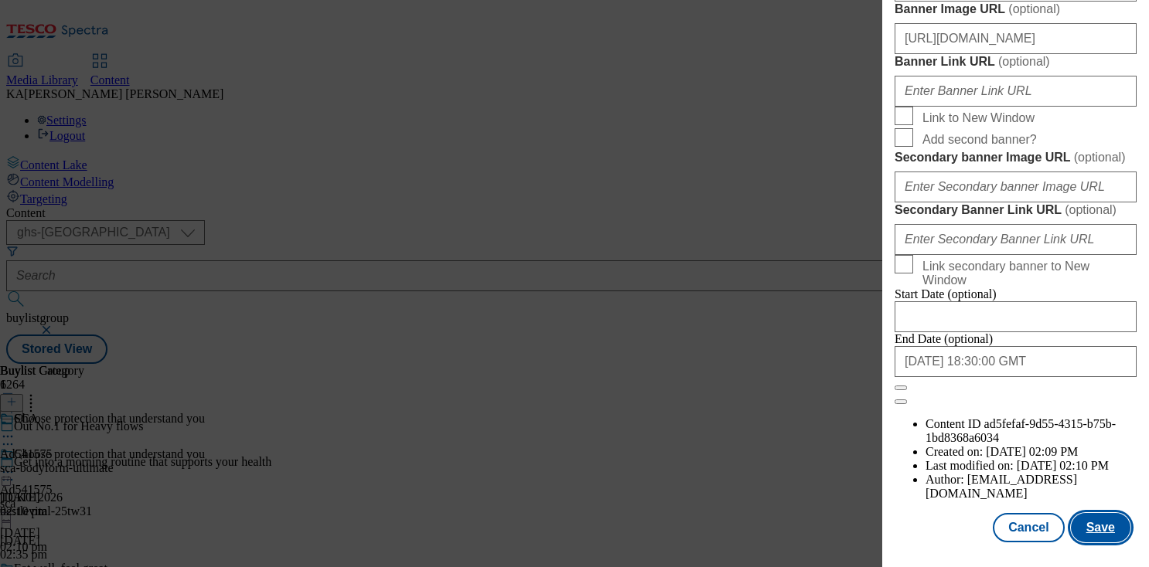
click at [1103, 523] on button "Save" at bounding box center [1101, 527] width 60 height 29
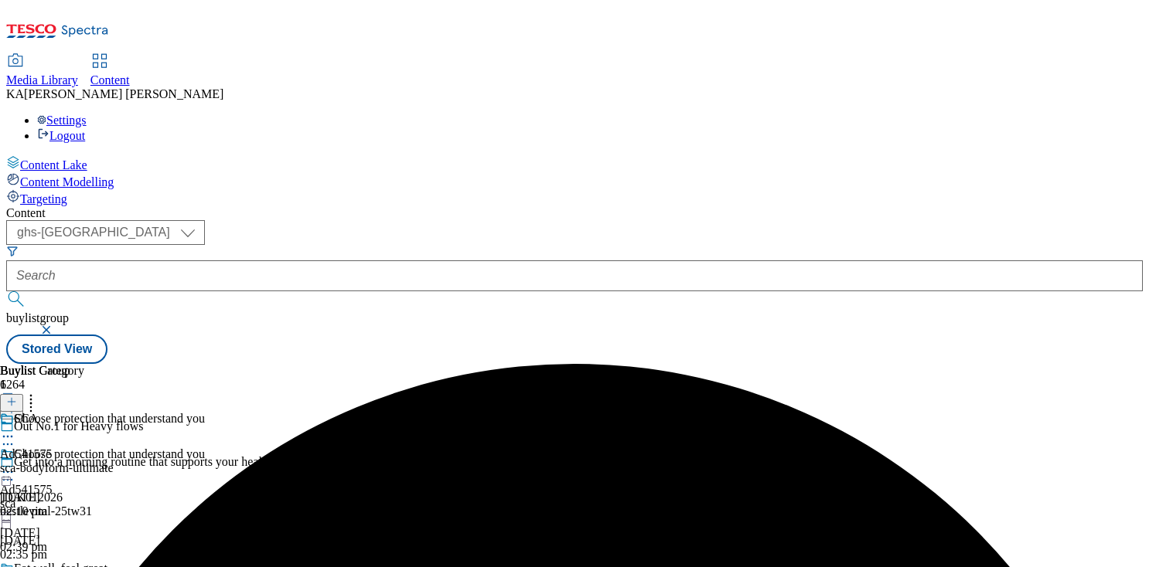
click at [15, 465] on icon at bounding box center [7, 472] width 15 height 15
click at [90, 567] on button "Preview" at bounding box center [61, 576] width 60 height 18
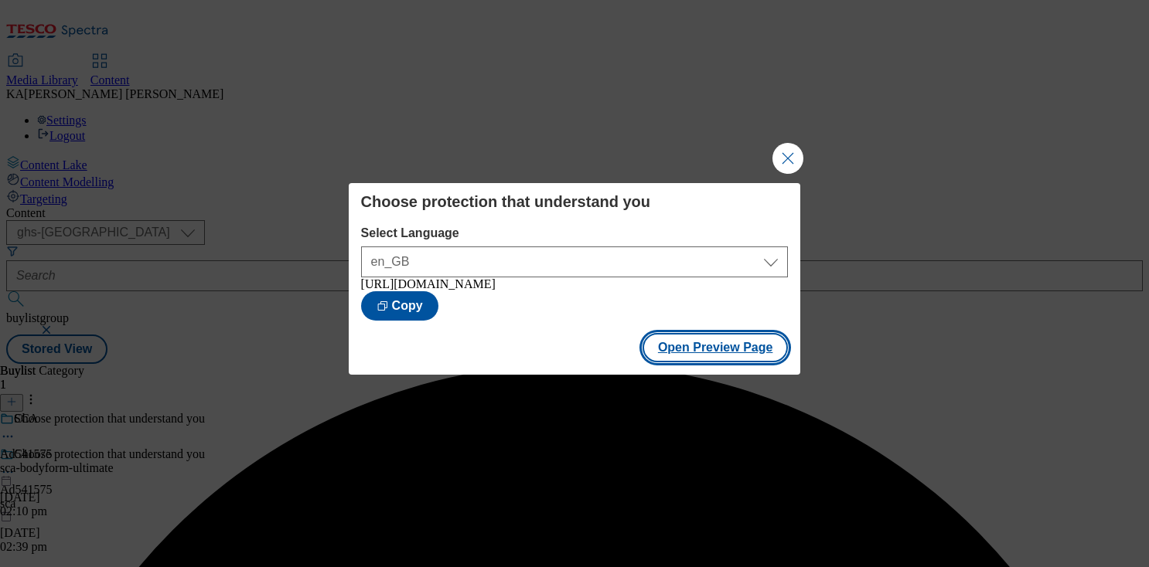
click at [665, 356] on button "Open Preview Page" at bounding box center [715, 347] width 146 height 29
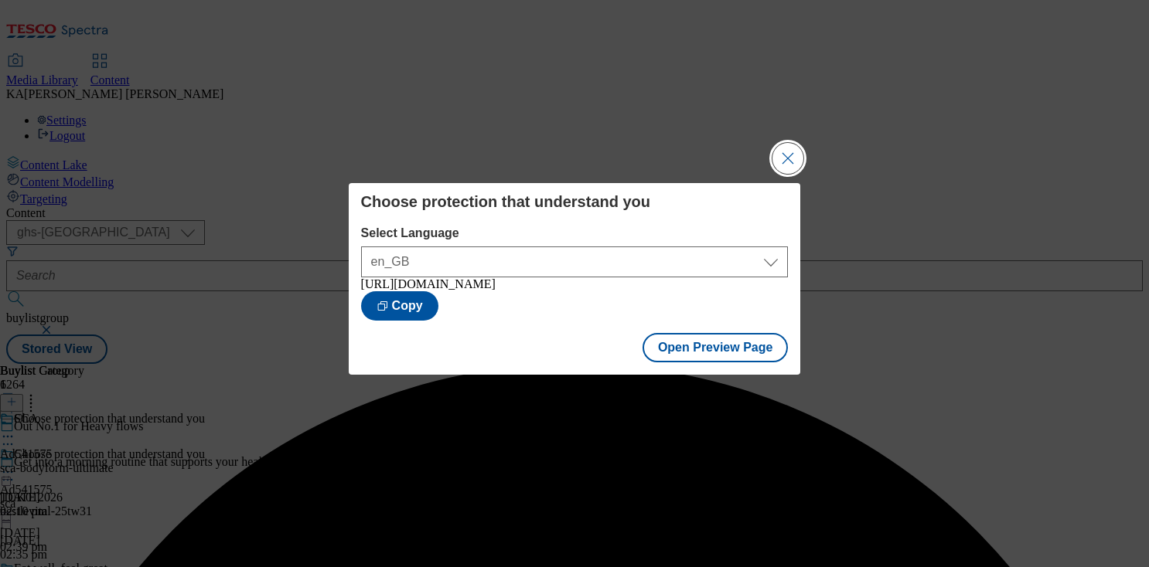
click at [790, 161] on button "Close Modal" at bounding box center [787, 158] width 31 height 31
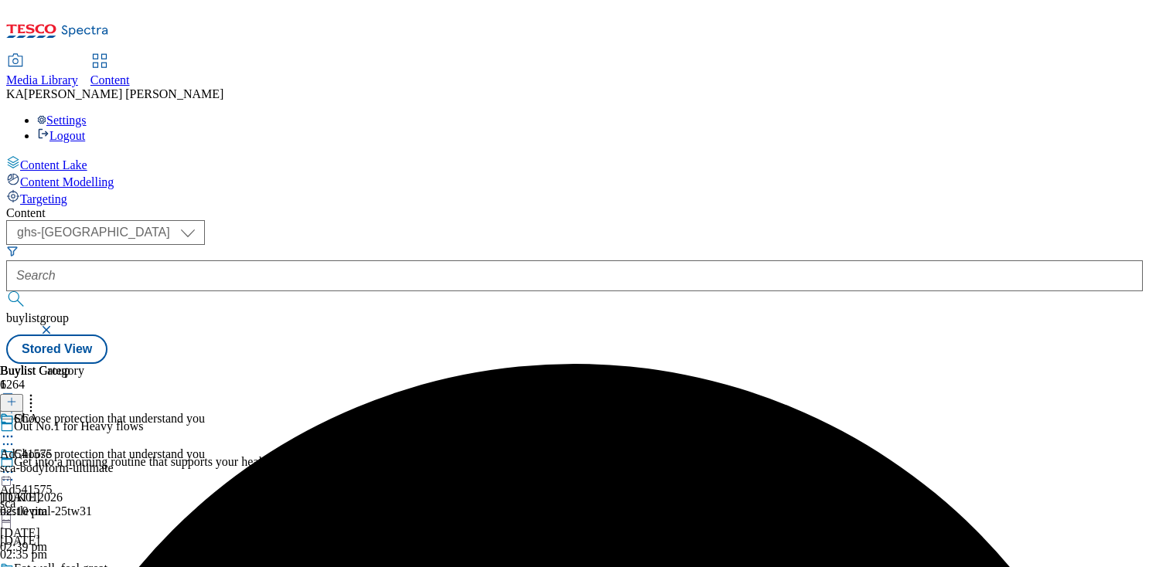
click at [9, 472] on circle at bounding box center [8, 473] width 2 height 2
